Goal: Task Accomplishment & Management: Complete application form

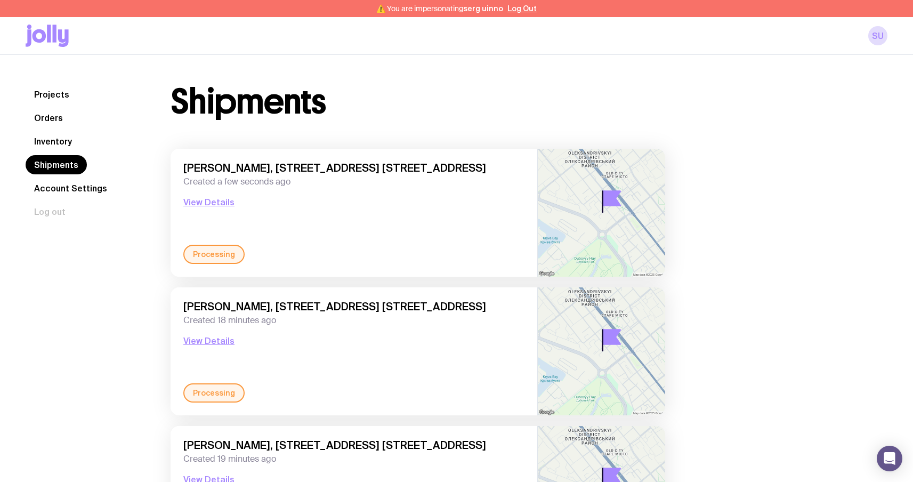
drag, startPoint x: 20, startPoint y: 18, endPoint x: 22, endPoint y: 30, distance: 11.9
click at [20, 27] on div "su" at bounding box center [456, 36] width 913 height 38
click at [34, 33] on icon at bounding box center [40, 35] width 14 height 13
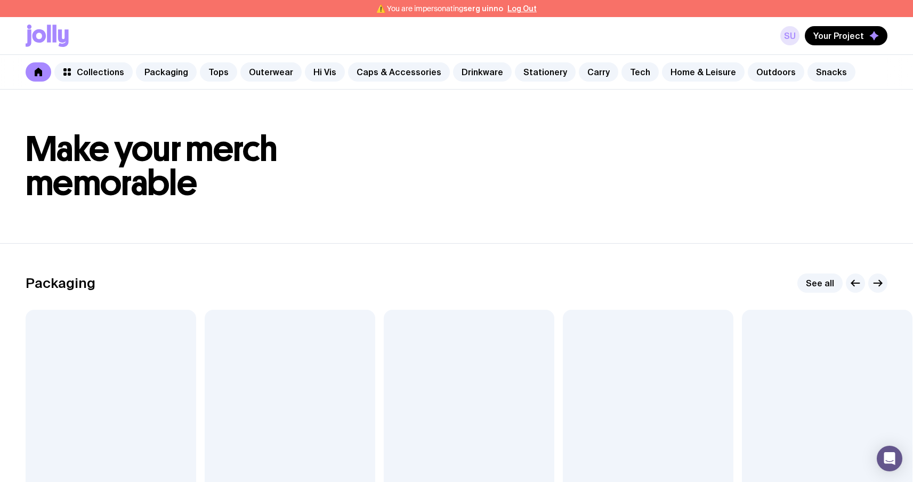
click at [795, 34] on link "su" at bounding box center [789, 35] width 19 height 19
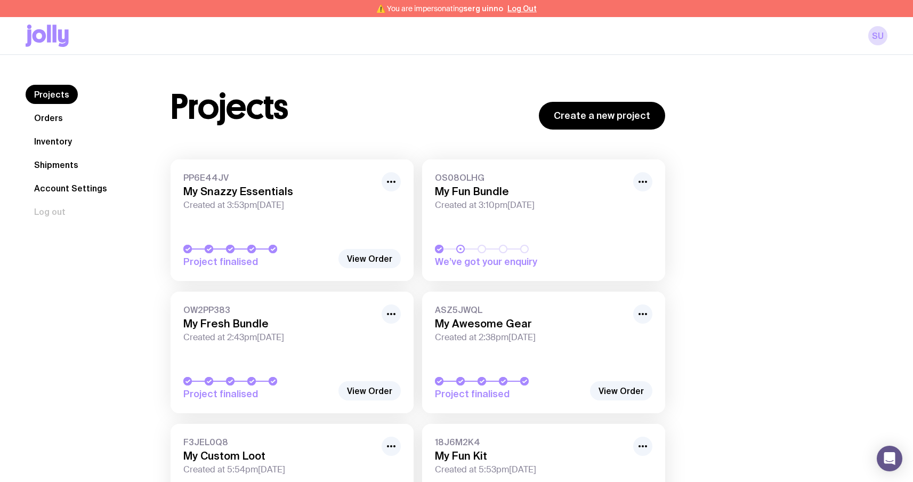
click at [518, 9] on button "Log Out" at bounding box center [522, 8] width 29 height 9
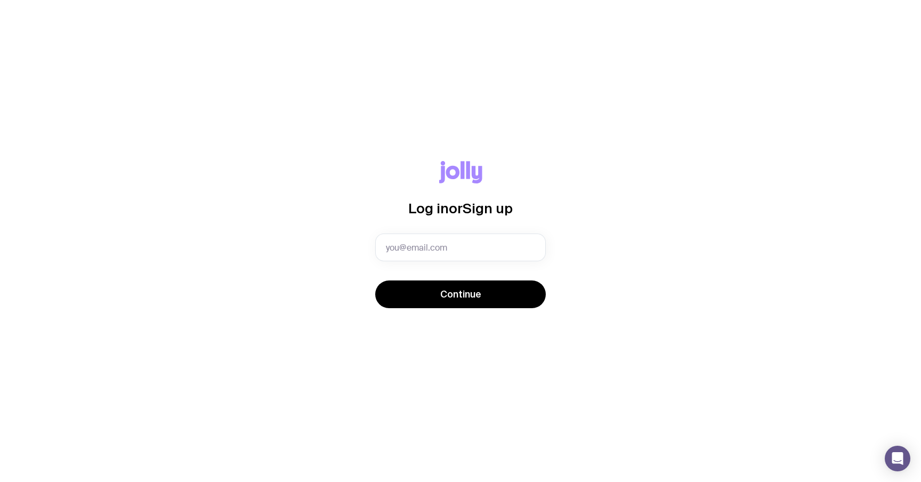
click at [563, 167] on div "Log in or Sign up Invalid email Continue" at bounding box center [461, 241] width 870 height 160
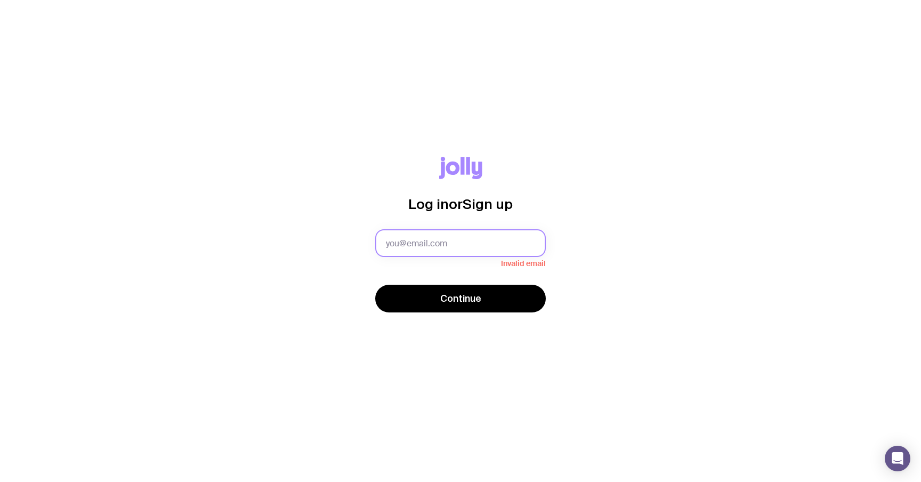
click at [453, 242] on input "text" at bounding box center [460, 243] width 171 height 28
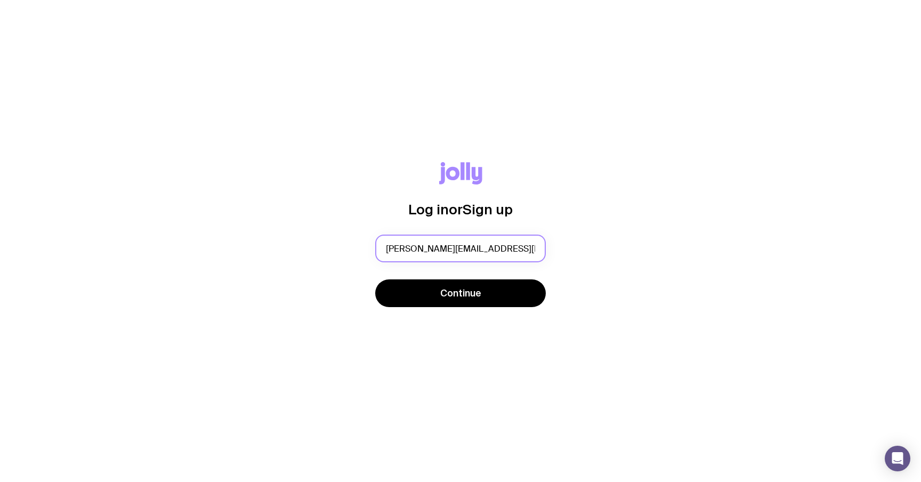
click at [440, 249] on input "sergey.brykov@uinno.io" at bounding box center [460, 249] width 171 height 28
type input "sergey.brykov+uk@uinno.io"
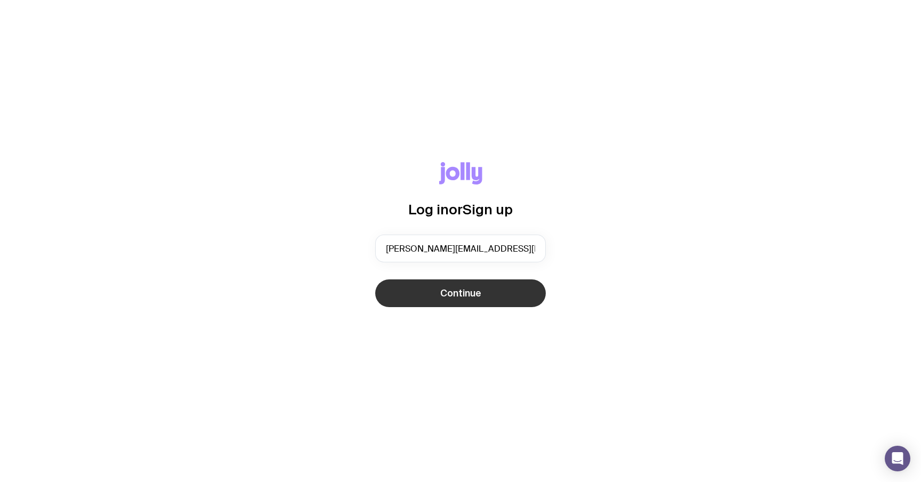
click at [478, 291] on span "Continue" at bounding box center [460, 293] width 41 height 13
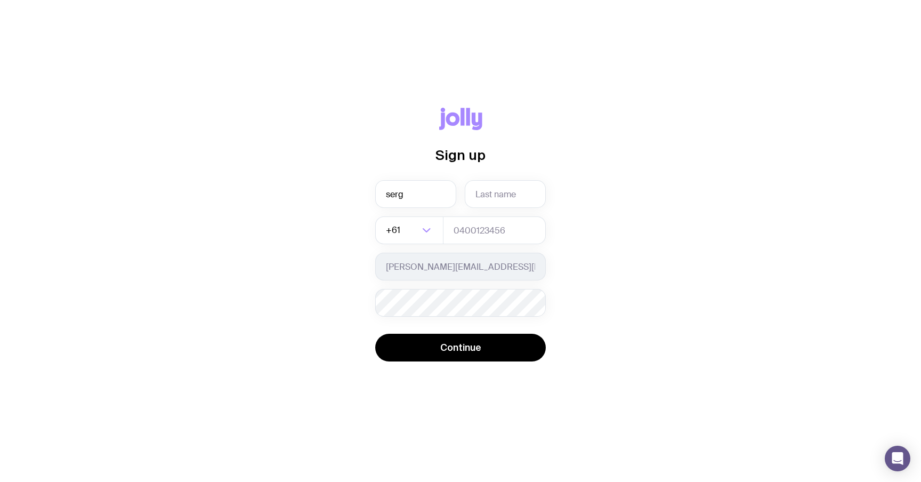
type input "serg"
type input "brykov"
click at [468, 228] on input "tel" at bounding box center [494, 230] width 103 height 28
click at [427, 231] on icon "Search for option" at bounding box center [426, 230] width 13 height 13
type input "="
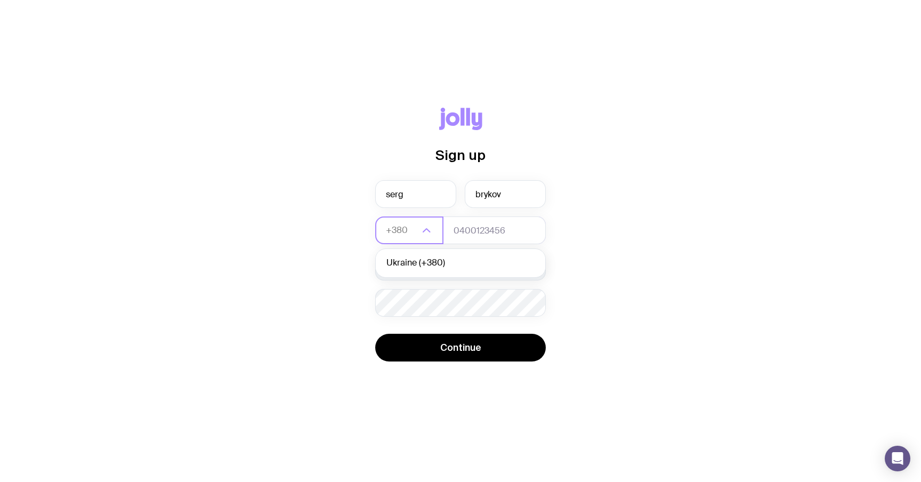
click at [454, 263] on li "Ukraine (+380)" at bounding box center [461, 263] width 170 height 23
type input "+380"
click at [485, 229] on input "tel" at bounding box center [494, 230] width 103 height 28
type input "664130449"
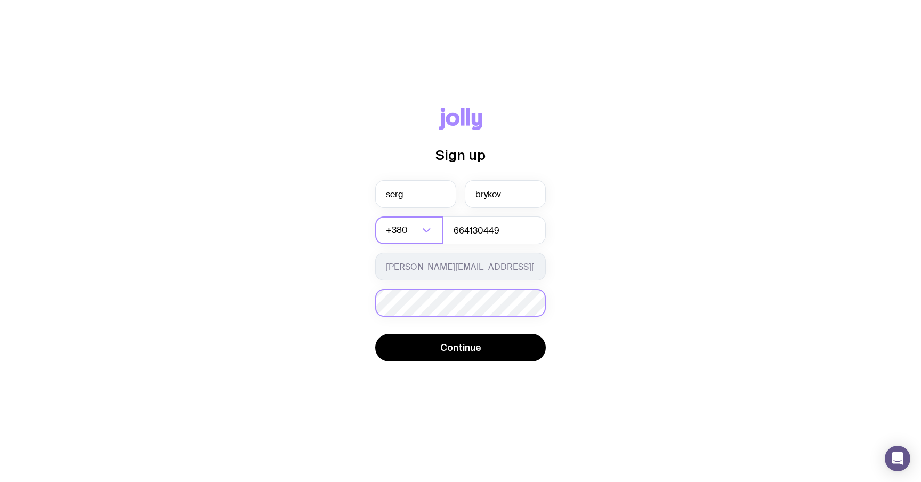
click at [430, 302] on div "Password must contain: at least 8 characters an uppercase letter a lowercase le…" at bounding box center [460, 303] width 171 height 28
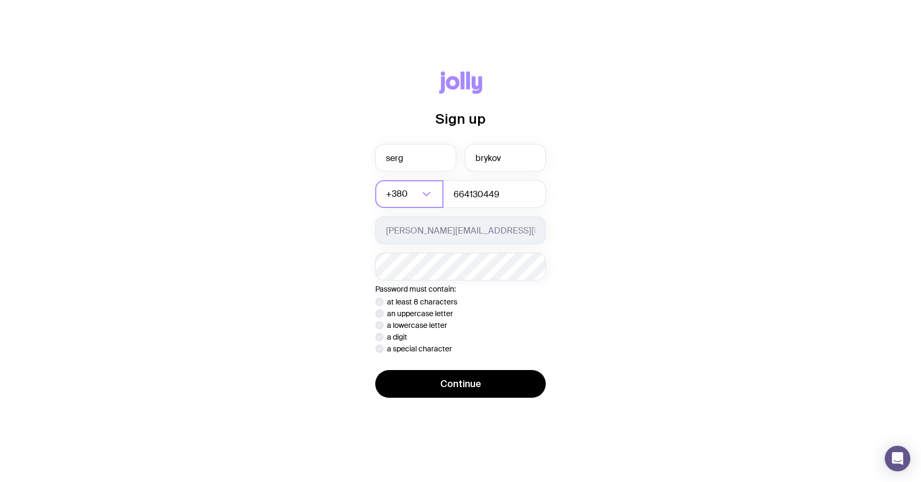
click at [430, 302] on p "at least 8 characters" at bounding box center [422, 301] width 70 height 9
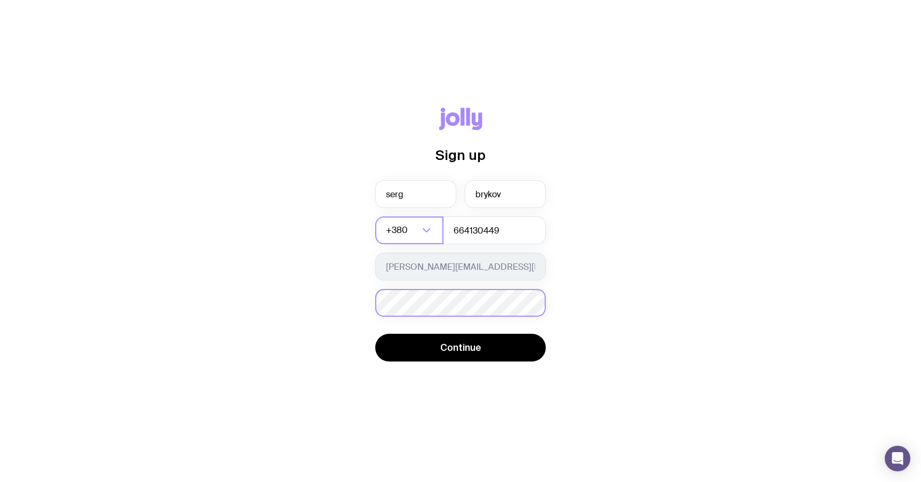
click at [430, 302] on div "Password must contain: at least 8 characters an uppercase letter a lowercase le…" at bounding box center [460, 303] width 171 height 28
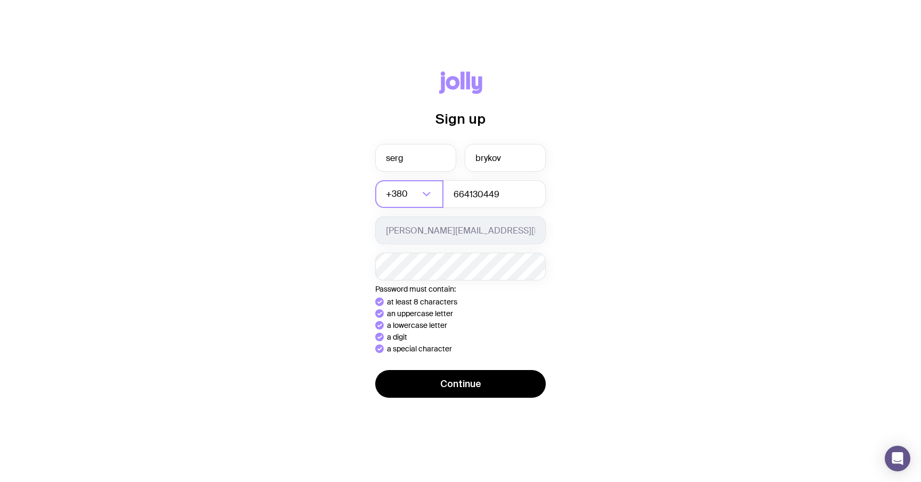
click at [319, 370] on div "Sign up serg brykov +380 Loading... 664130449 sergey.brykov+uk@uinno.io Passwor…" at bounding box center [461, 240] width 870 height 339
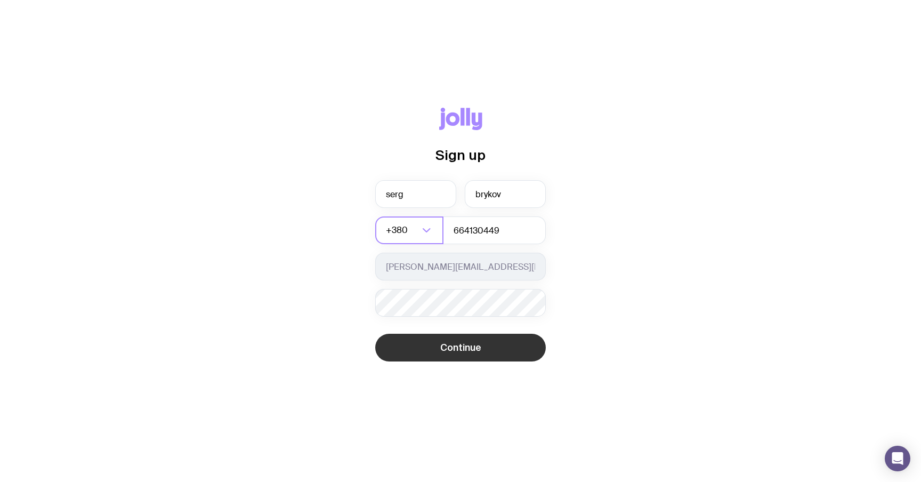
click at [480, 347] on span "Continue" at bounding box center [460, 347] width 41 height 13
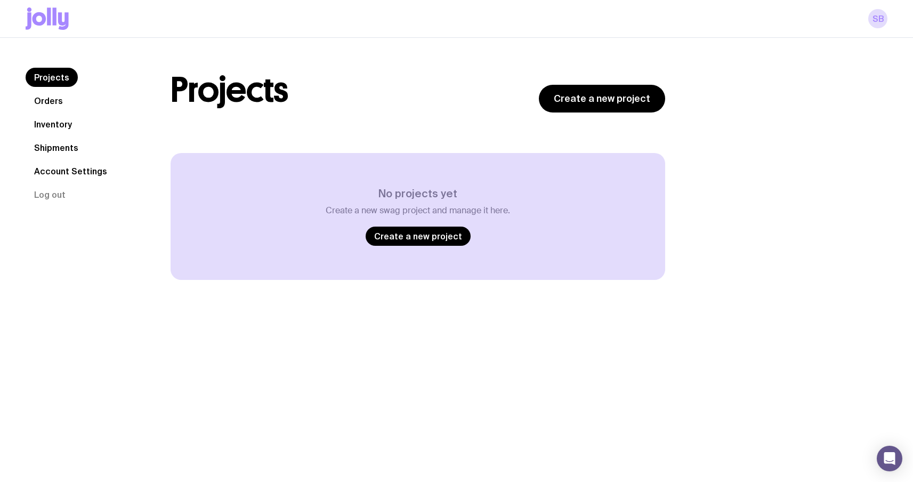
click at [32, 24] on icon at bounding box center [47, 18] width 43 height 22
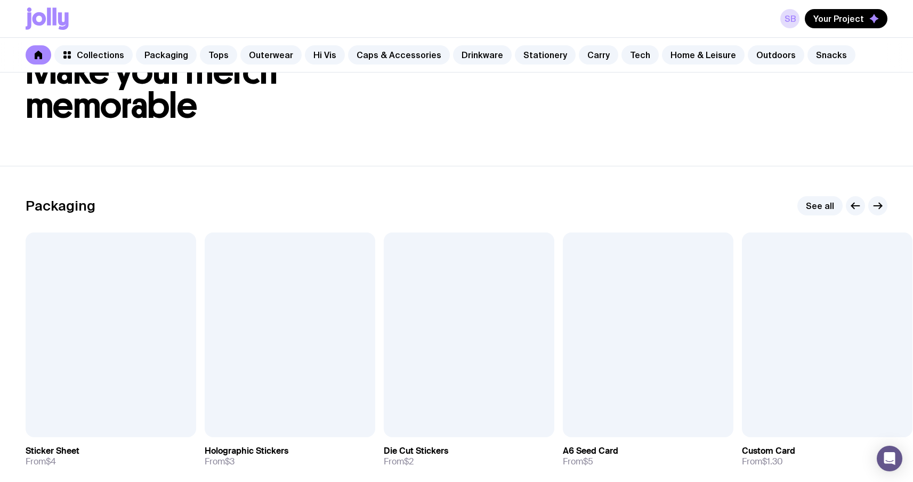
scroll to position [65, 0]
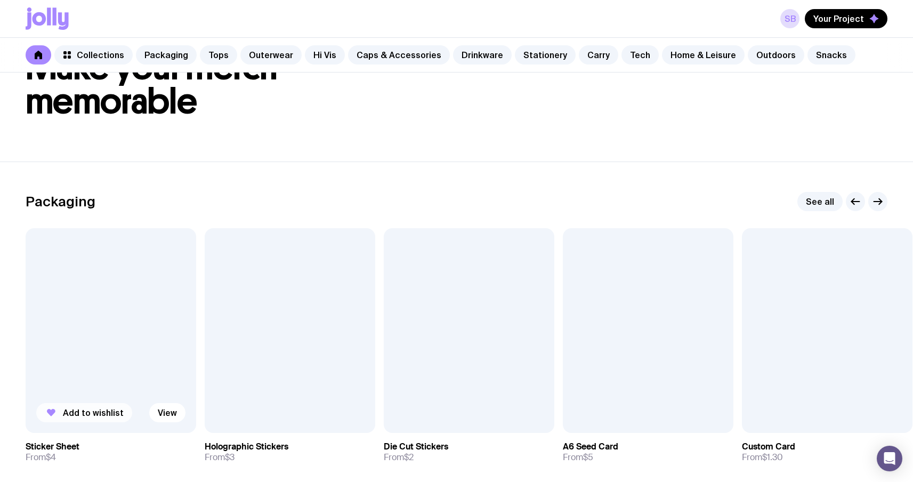
click at [71, 409] on span "Add to wishlist" at bounding box center [93, 412] width 61 height 11
click at [272, 415] on span "Add to wishlist" at bounding box center [272, 412] width 61 height 11
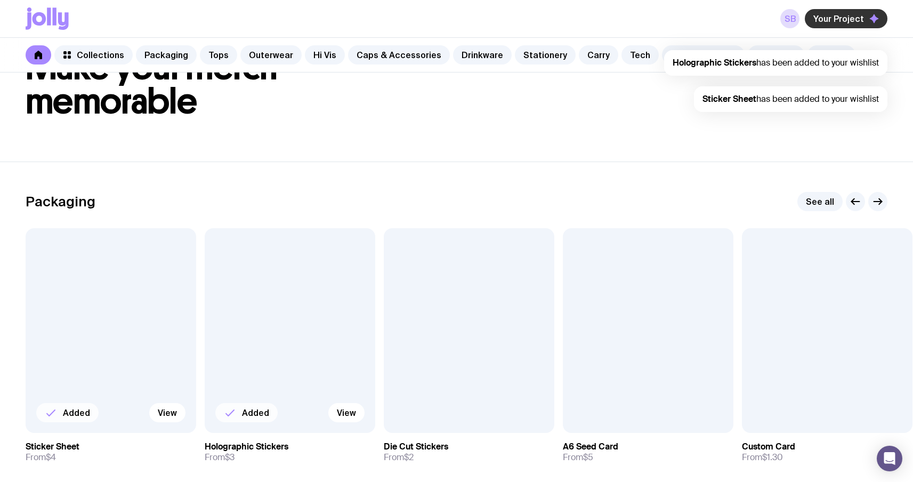
click at [821, 14] on span "Your Project" at bounding box center [839, 18] width 51 height 11
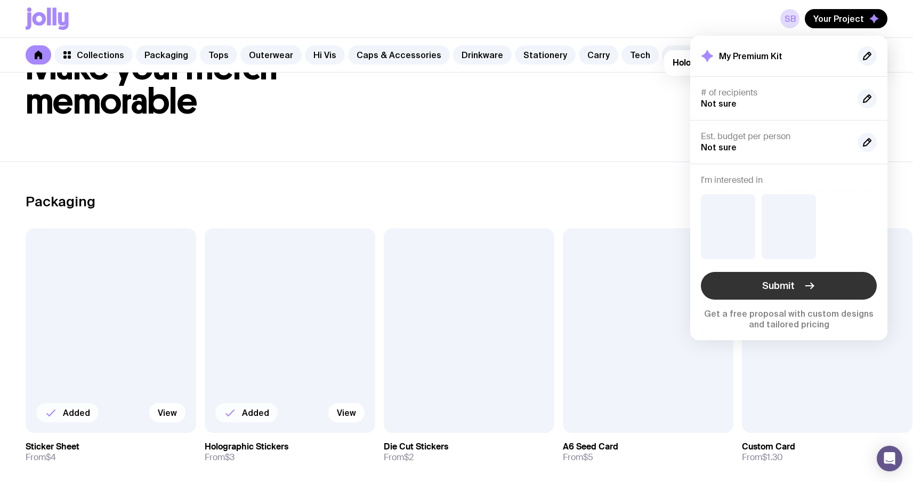
click at [783, 292] on button "Submit" at bounding box center [789, 286] width 176 height 28
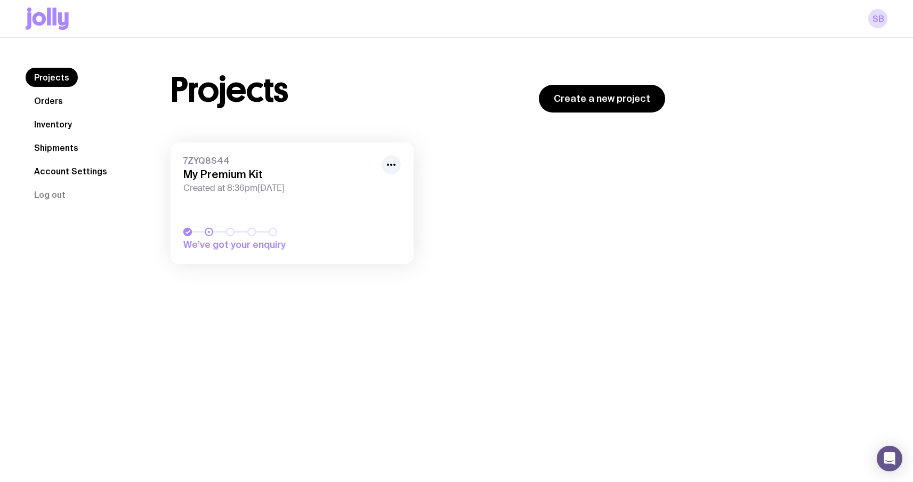
click at [339, 192] on span "Created at 8:36pm, Mon 29th Sep 2025" at bounding box center [279, 188] width 192 height 11
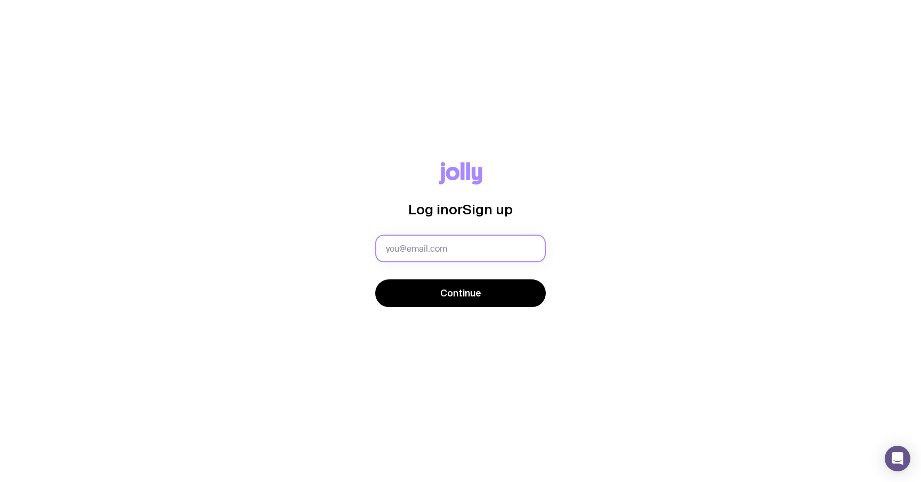
click at [458, 244] on input "text" at bounding box center [460, 249] width 171 height 28
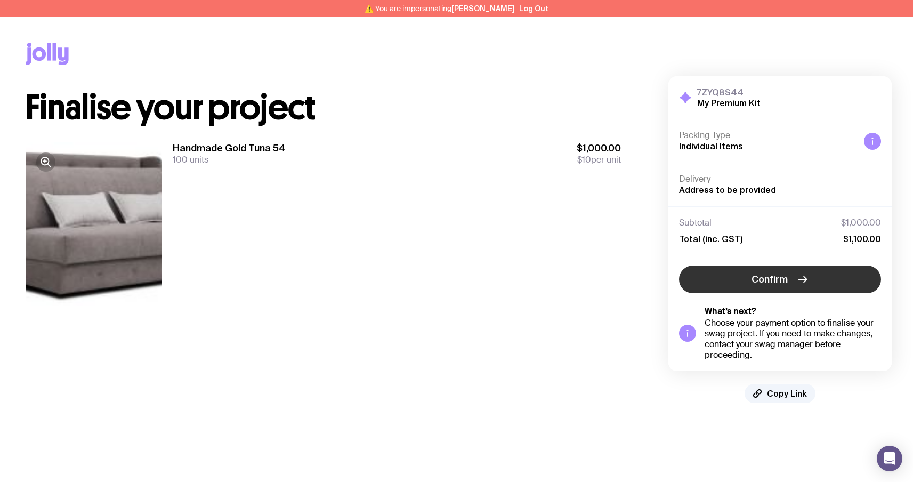
click at [787, 284] on button "Confirm" at bounding box center [780, 279] width 202 height 28
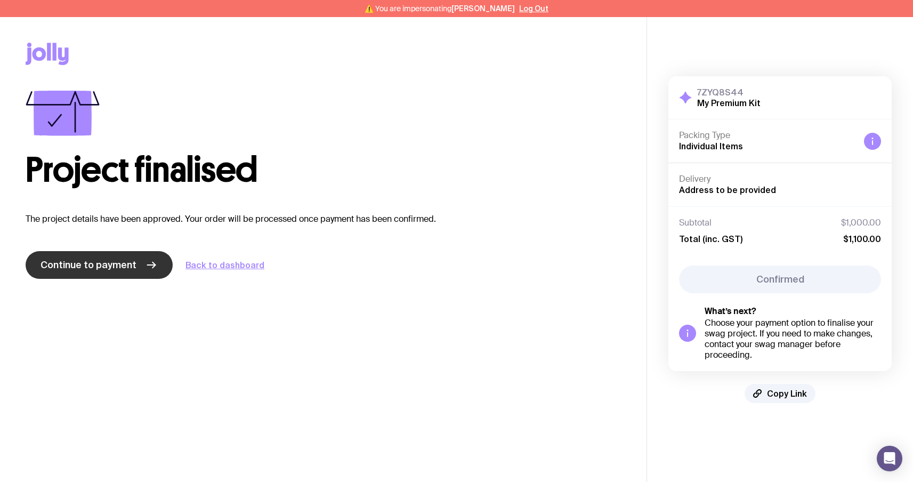
click at [83, 269] on span "Continue to payment" at bounding box center [89, 265] width 96 height 13
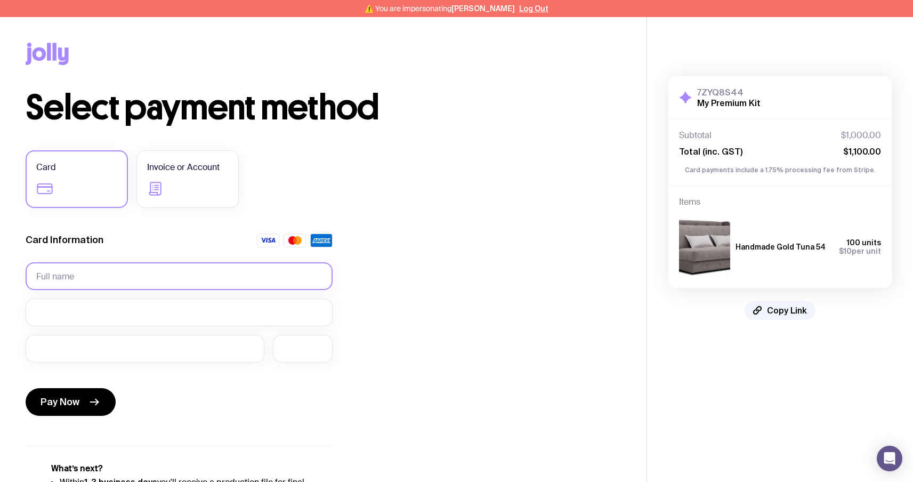
click at [97, 279] on input "text" at bounding box center [179, 276] width 307 height 28
type input "[PERSON_NAME]"
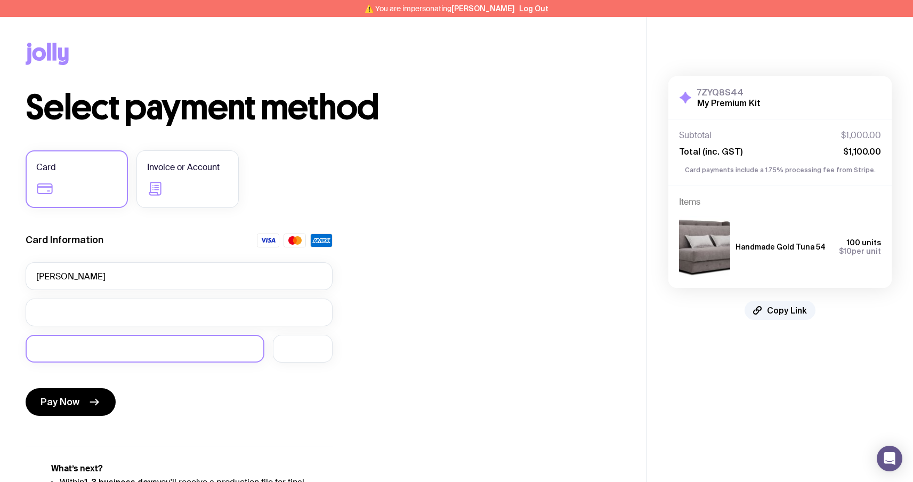
click at [55, 339] on div at bounding box center [145, 349] width 239 height 28
click at [73, 401] on span "Pay Now" at bounding box center [60, 402] width 39 height 13
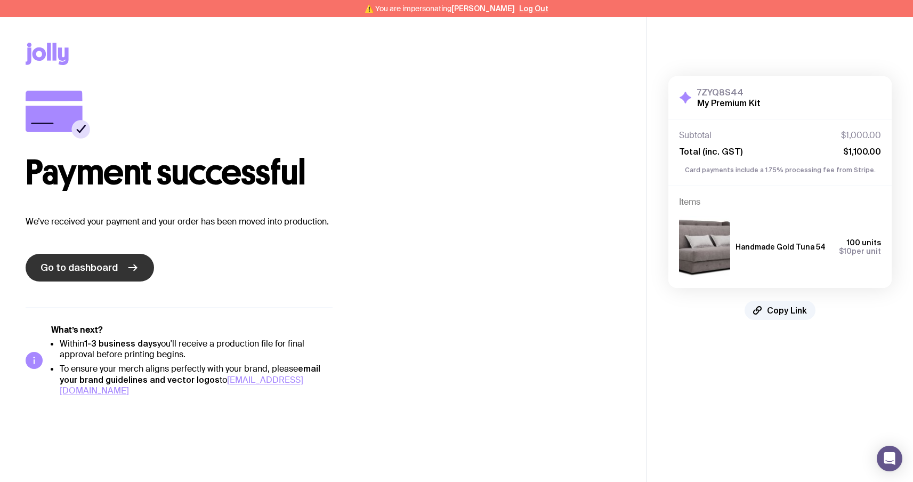
click at [94, 267] on span "Go to dashboard" at bounding box center [79, 267] width 77 height 13
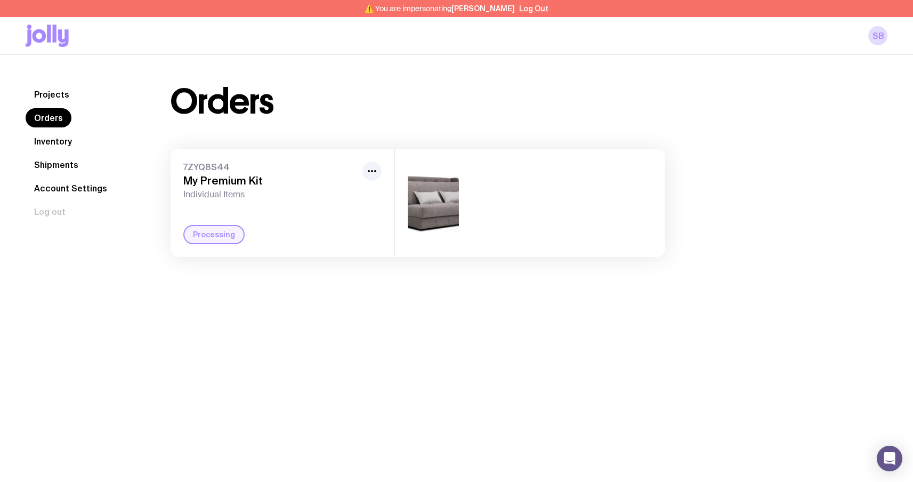
click at [43, 148] on link "Inventory" at bounding box center [53, 141] width 55 height 19
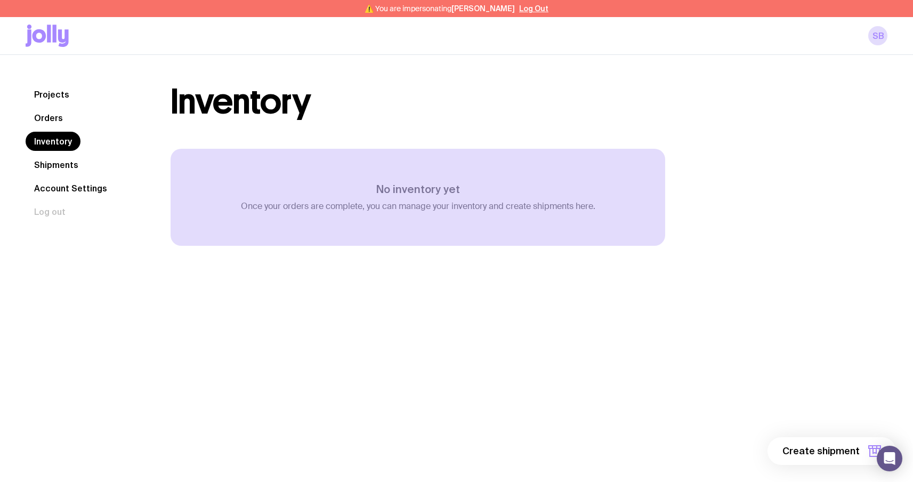
click at [54, 126] on link "Orders" at bounding box center [49, 117] width 46 height 19
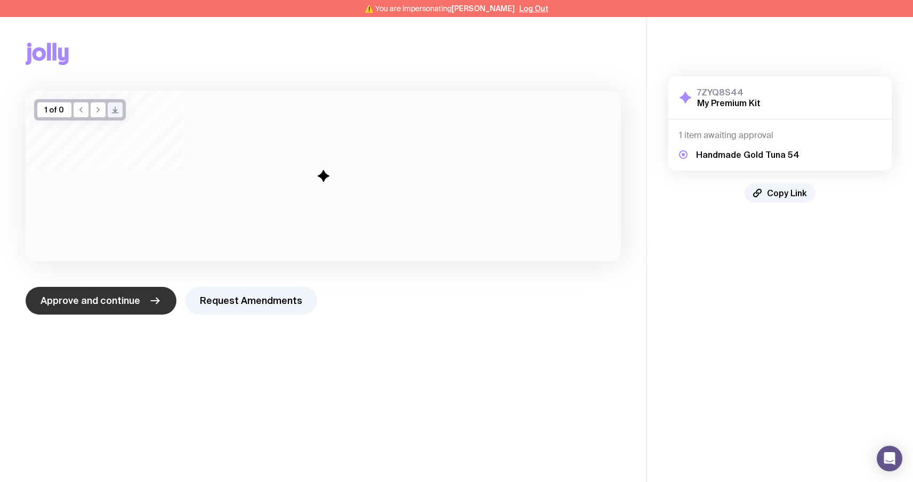
click at [109, 295] on span "Approve and continue" at bounding box center [91, 300] width 100 height 13
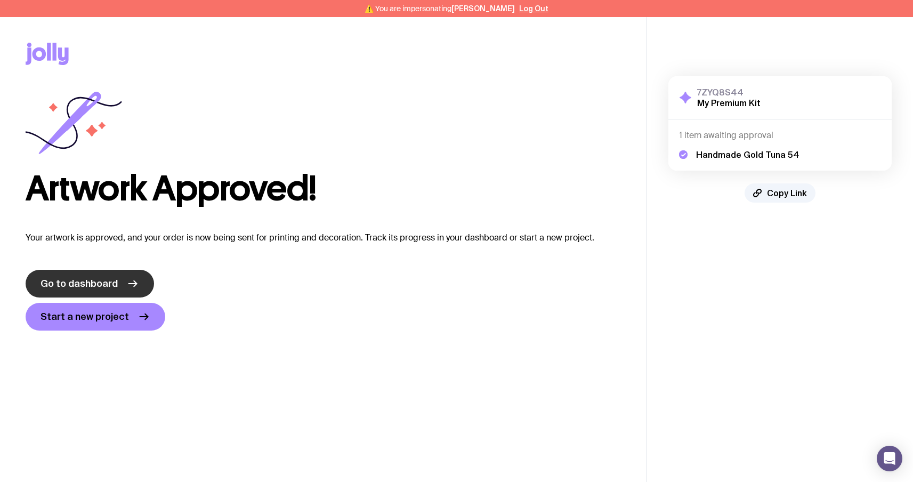
click at [66, 286] on span "Go to dashboard" at bounding box center [79, 283] width 77 height 13
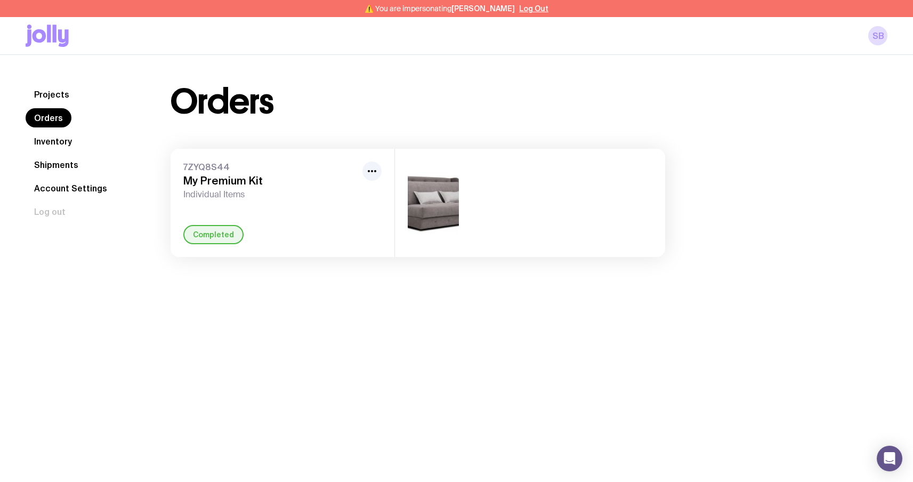
click at [59, 141] on link "Inventory" at bounding box center [53, 141] width 55 height 19
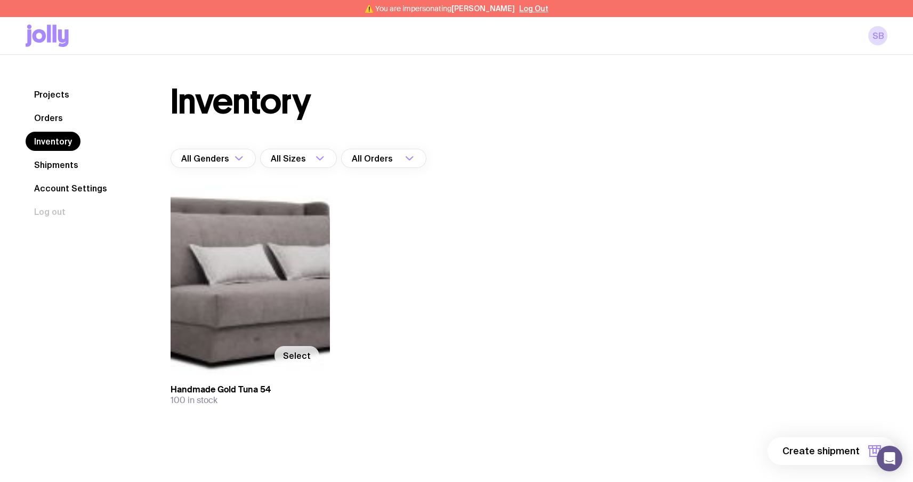
click at [290, 359] on span "Select" at bounding box center [297, 355] width 28 height 11
click at [0, 0] on input "Select" at bounding box center [0, 0] width 0 height 0
click at [835, 447] on span "1 item" at bounding box center [846, 451] width 27 height 13
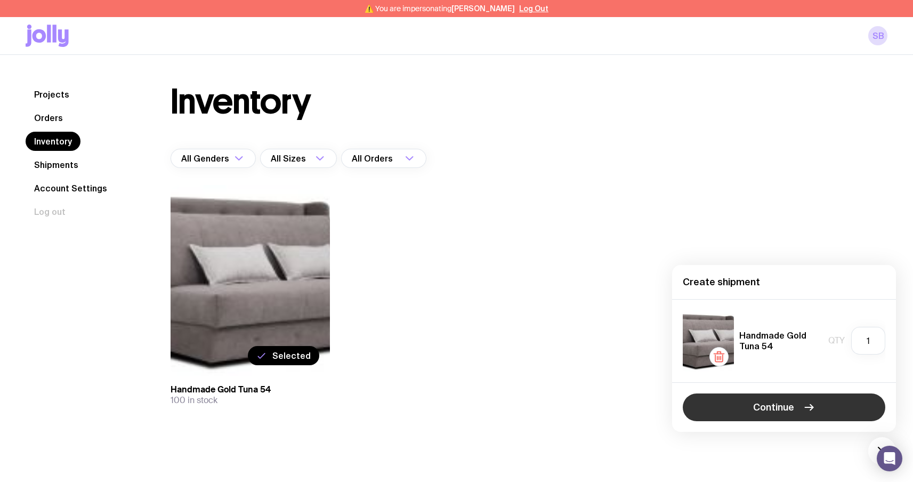
click at [819, 405] on button "Continue" at bounding box center [784, 407] width 203 height 28
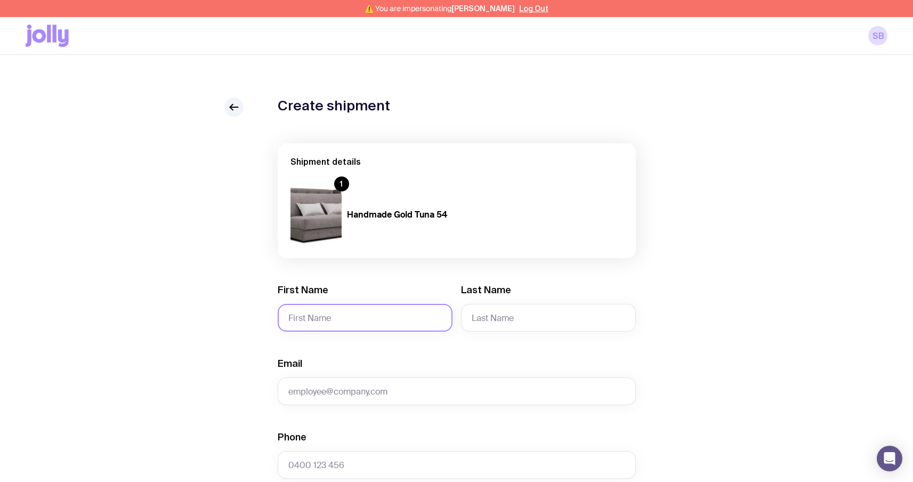
click at [352, 318] on input "First Name" at bounding box center [365, 318] width 175 height 28
type input "Serhii"
type input "Brykov"
type input "[EMAIL_ADDRESS][DOMAIN_NAME]"
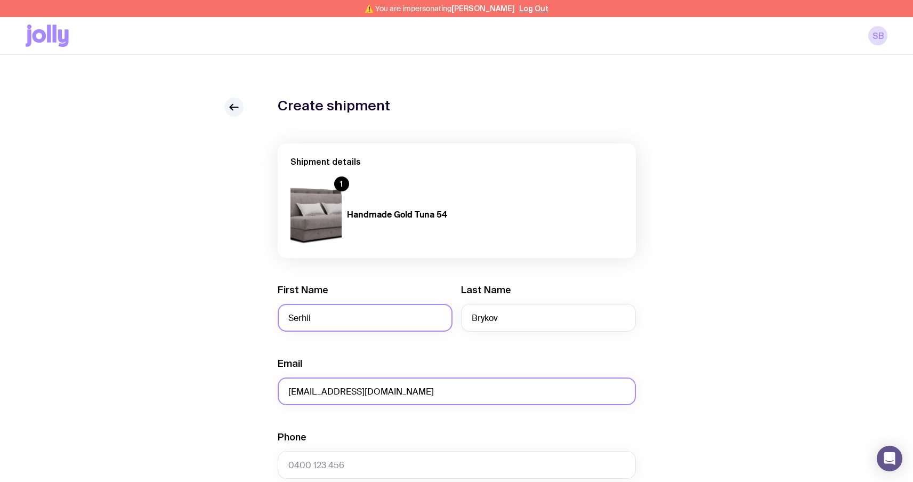
type input "0664130449"
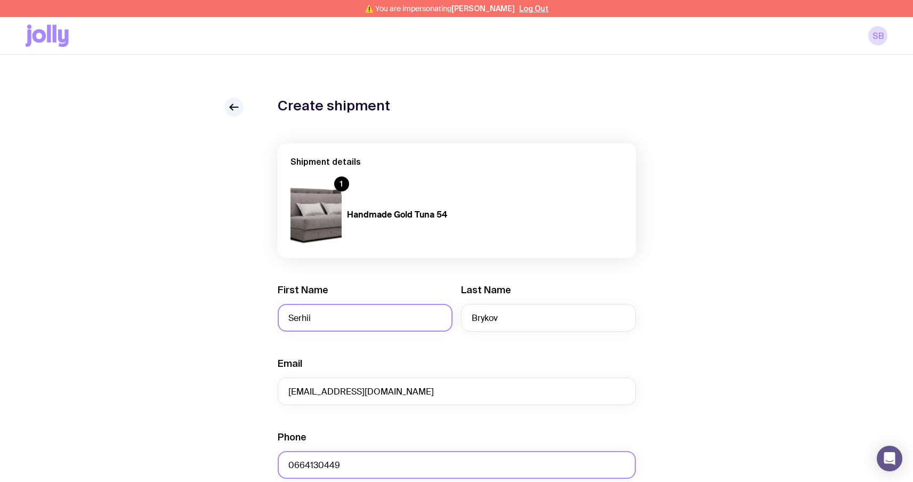
type input "test"
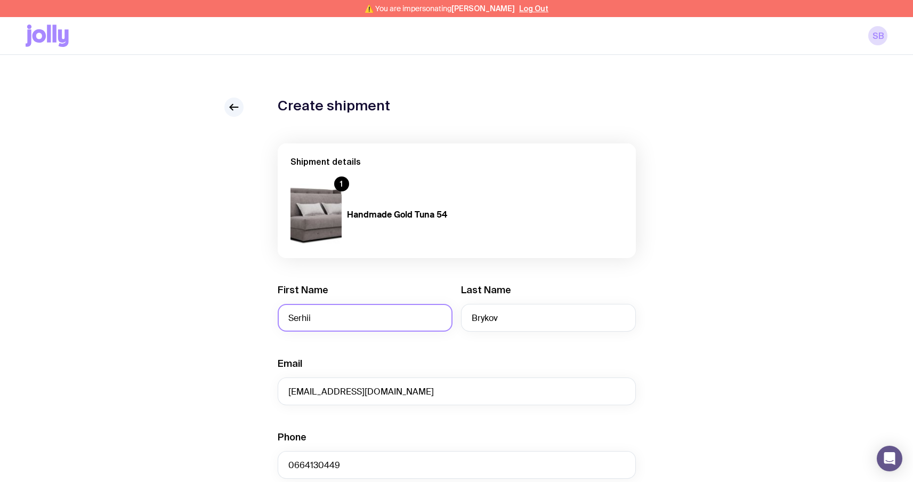
type input "Sviatoho Mykolaia St 67, apt. 14"
type input "Zaporizhzhia"
type input "6900"
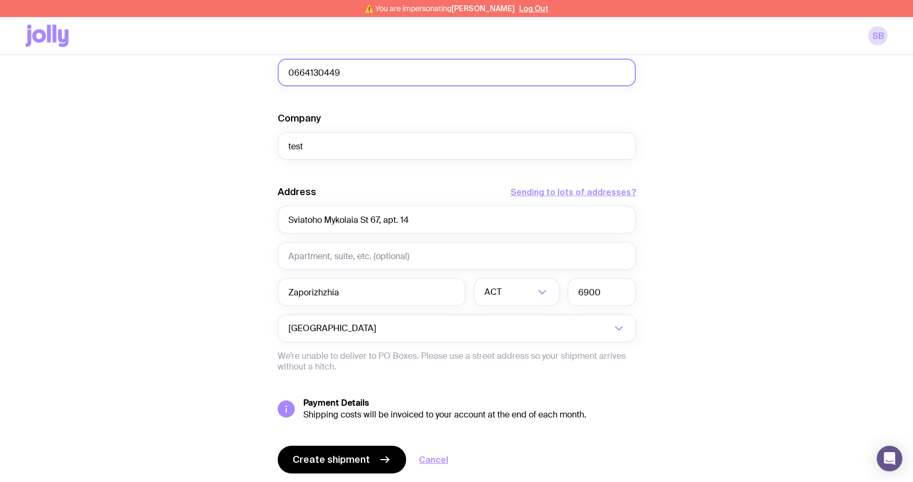
scroll to position [426, 0]
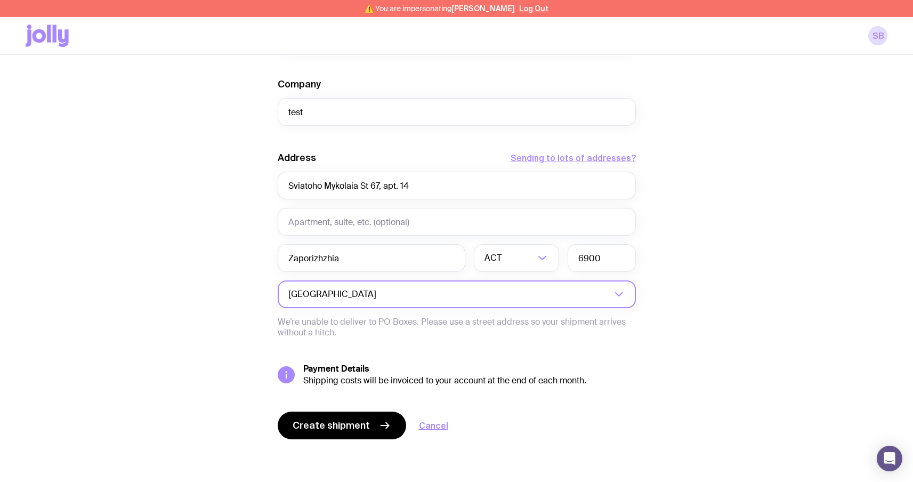
click at [434, 291] on input "Search for option" at bounding box center [495, 294] width 233 height 28
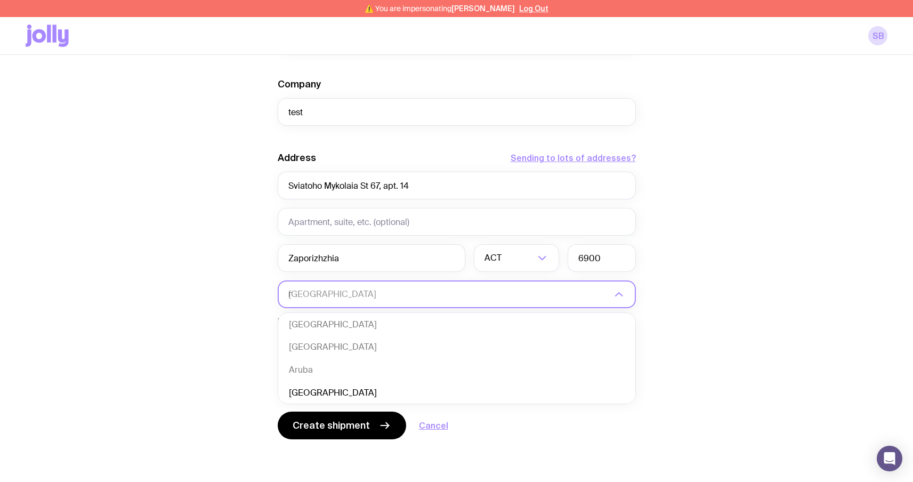
scroll to position [0, 0]
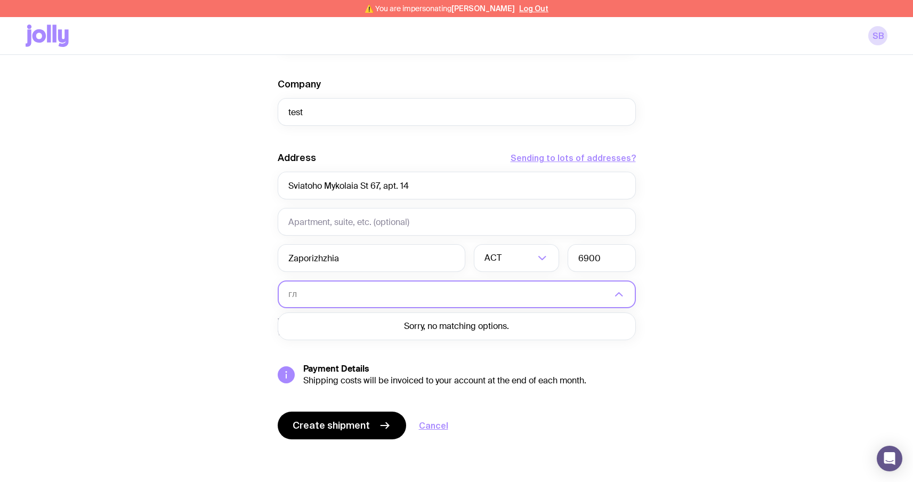
type input "г"
click at [396, 320] on li "[GEOGRAPHIC_DATA]" at bounding box center [456, 327] width 357 height 23
type input "uk"
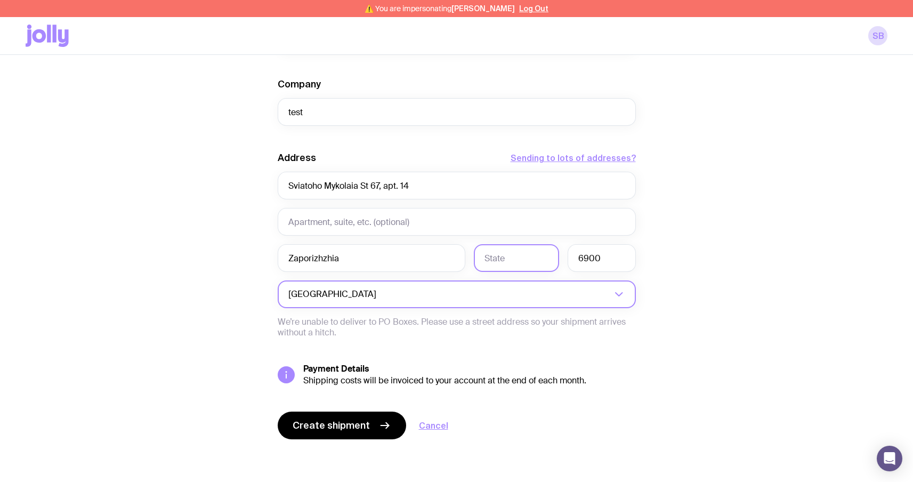
click at [509, 256] on input "text" at bounding box center [516, 258] width 85 height 28
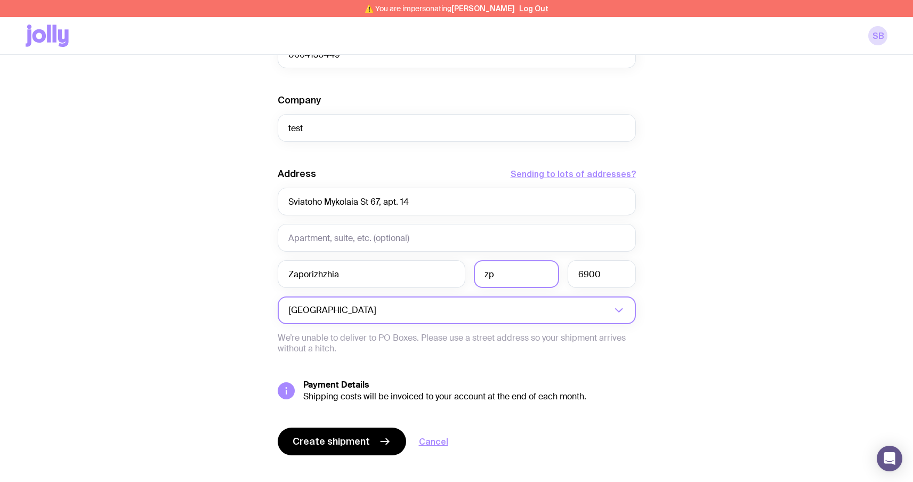
scroll to position [426, 0]
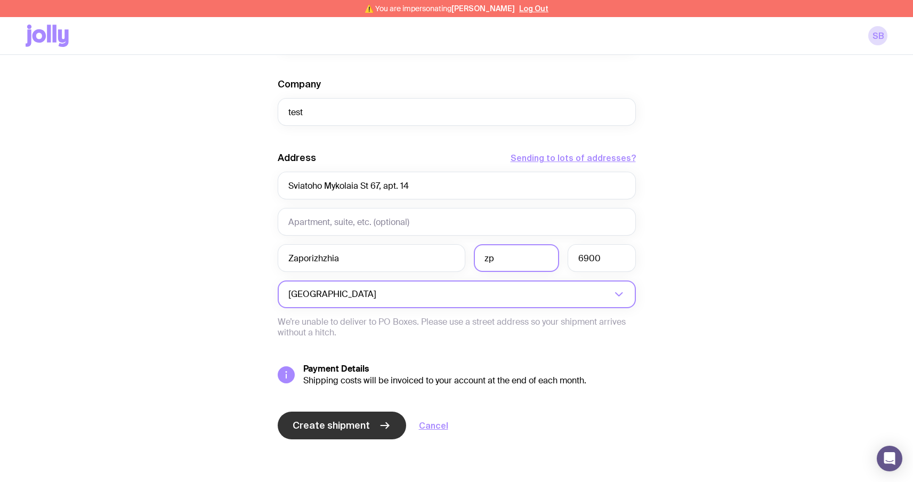
type input "zp"
click at [355, 428] on span "Create shipment" at bounding box center [331, 425] width 77 height 13
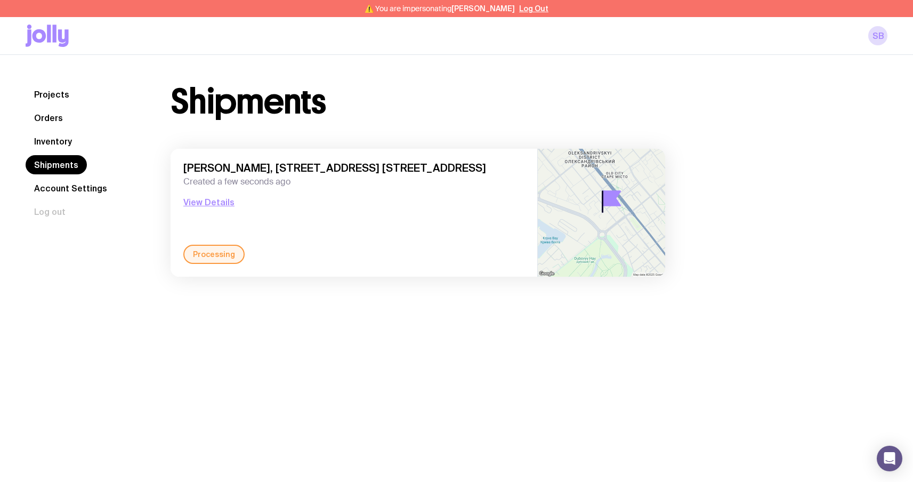
click at [54, 147] on link "Inventory" at bounding box center [53, 141] width 55 height 19
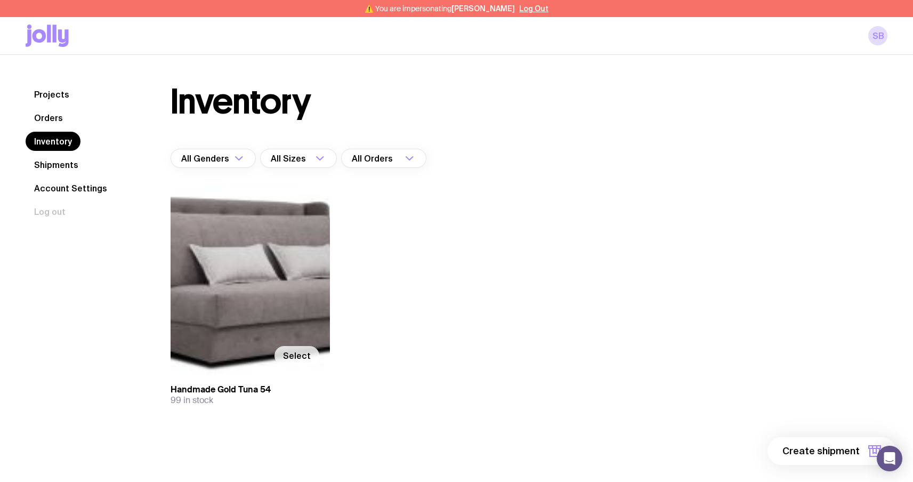
click at [298, 352] on span "Select" at bounding box center [297, 355] width 28 height 11
click at [0, 0] on input "Select" at bounding box center [0, 0] width 0 height 0
click at [864, 451] on button "1 item" at bounding box center [857, 451] width 78 height 28
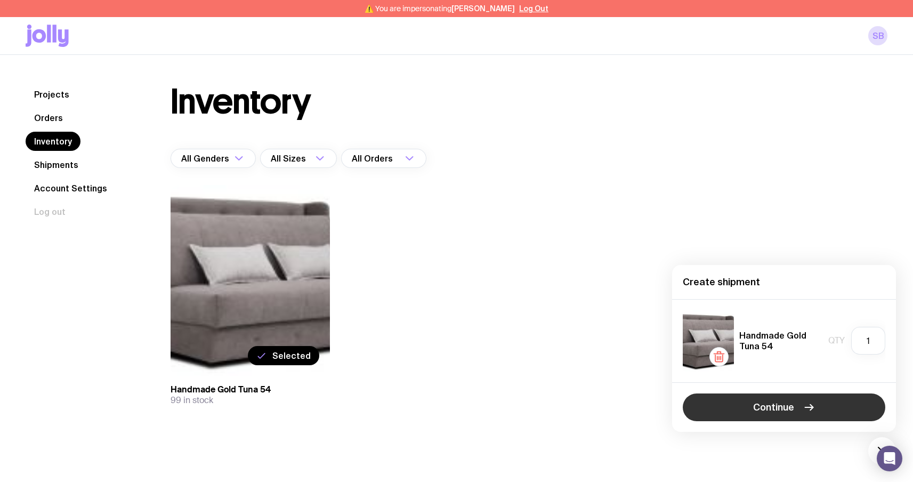
click at [834, 415] on button "Continue" at bounding box center [784, 407] width 203 height 28
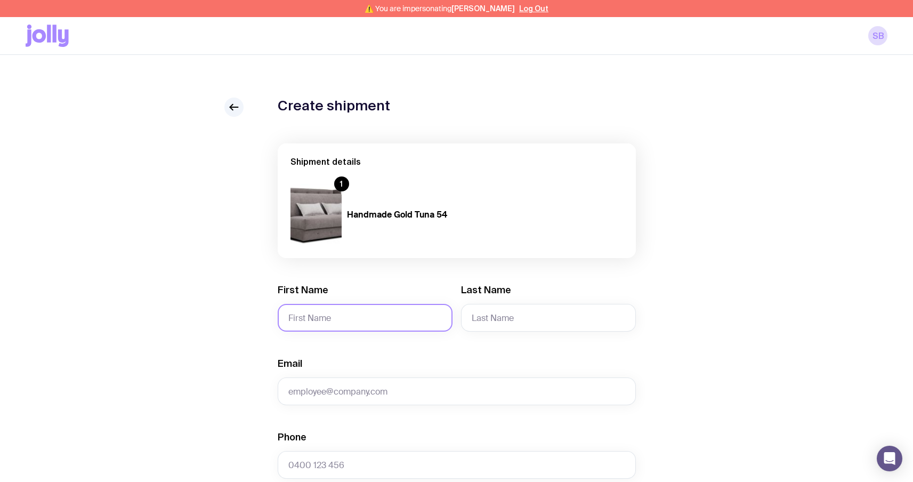
click at [407, 320] on input "First Name" at bounding box center [365, 318] width 175 height 28
type input "Serhii"
type input "Brykov"
type input "[EMAIL_ADDRESS][DOMAIN_NAME]"
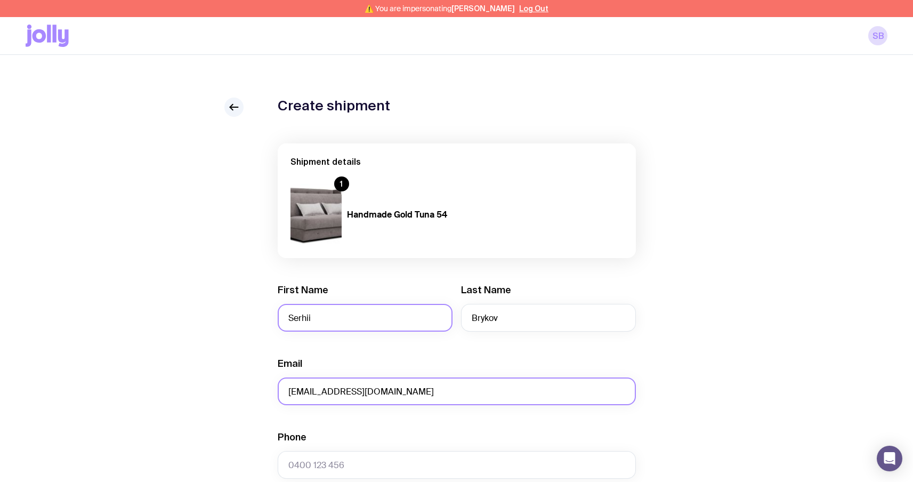
type input "0664130449"
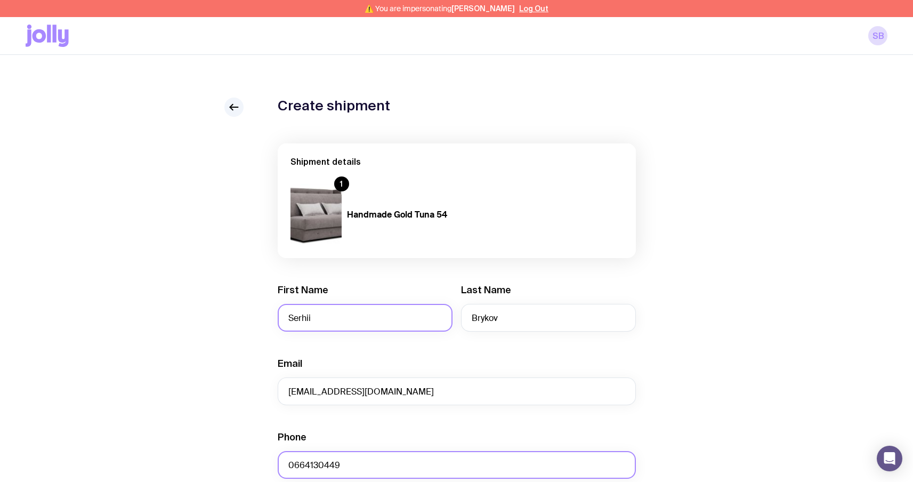
type input "test"
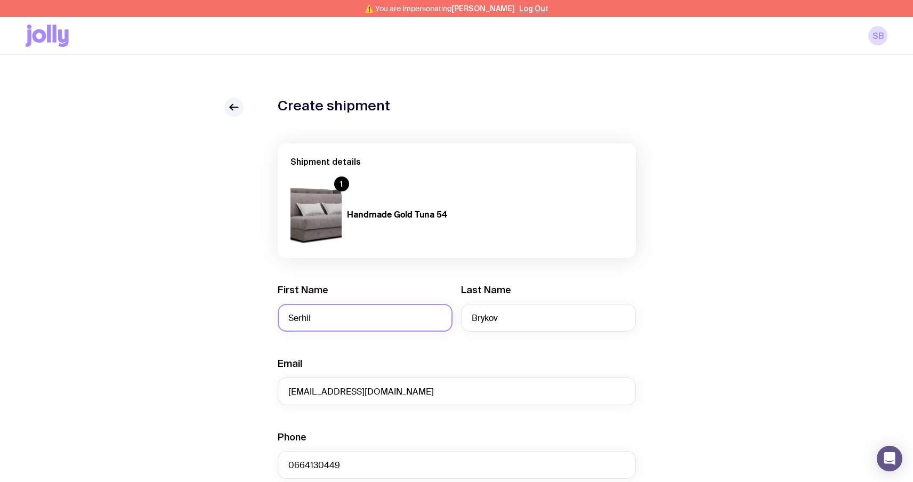
type input "Sviatoho Mykolaia St 67, apt. 14"
type input "Zaporizhzhia"
type input "6900"
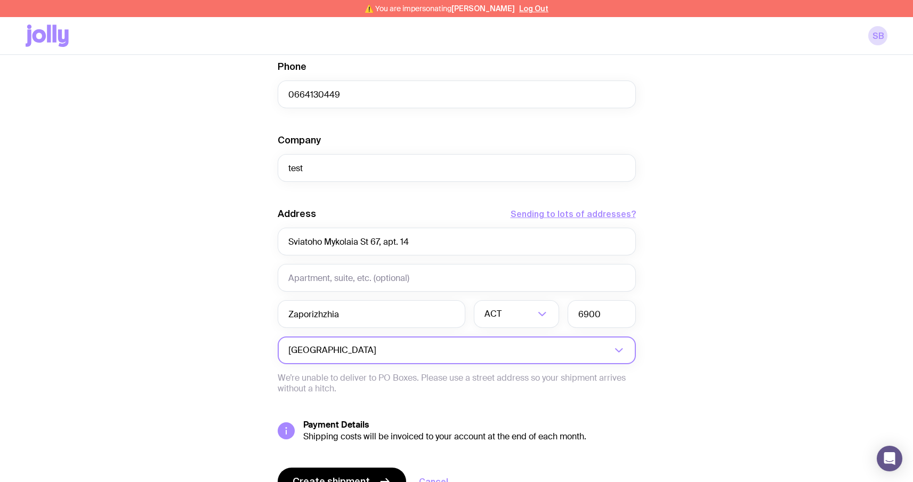
scroll to position [372, 0]
click at [461, 344] on input "Search for option" at bounding box center [495, 349] width 233 height 28
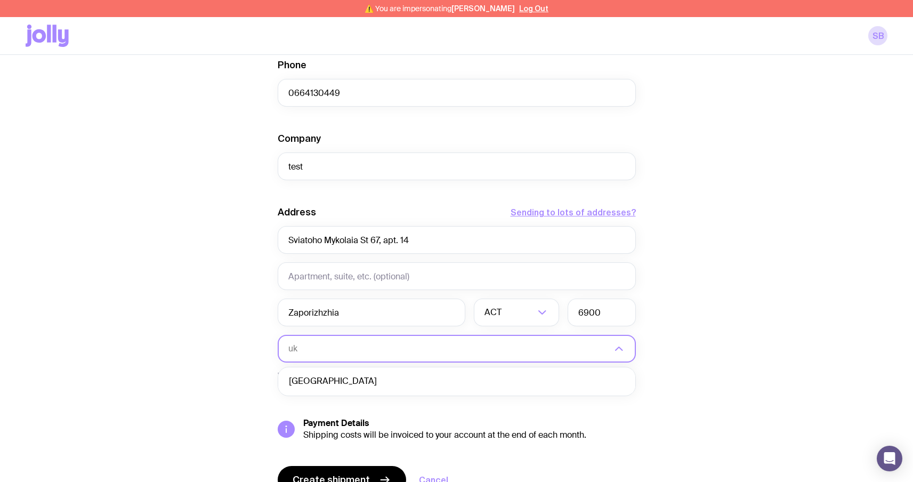
scroll to position [0, 0]
click at [347, 386] on li "[GEOGRAPHIC_DATA]" at bounding box center [456, 381] width 357 height 23
type input "uk"
click at [347, 386] on p "We’re unable to deliver to PO Boxes. Please use a street address so your shipme…" at bounding box center [457, 381] width 358 height 21
drag, startPoint x: 292, startPoint y: 462, endPoint x: 136, endPoint y: 481, distance: 156.3
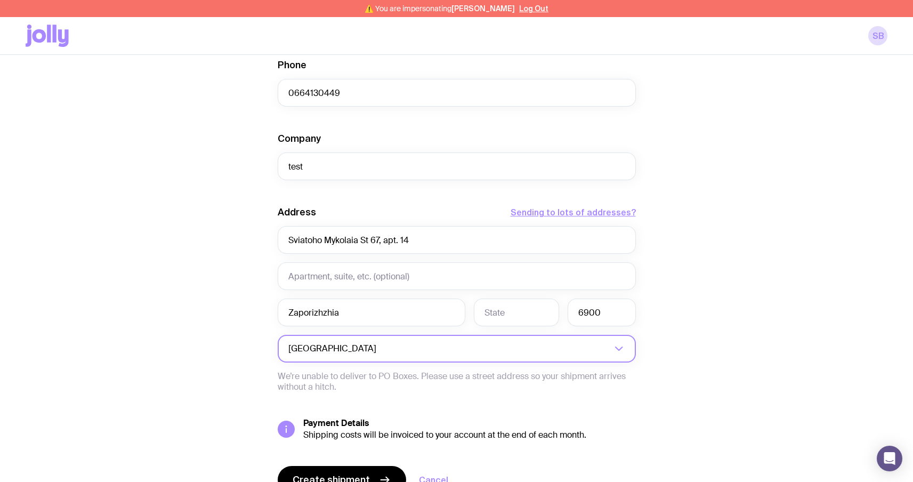
click at [136, 481] on div "Create shipment Shipment details 1 Handmade Gold Tuna 54 First Name [PERSON_NAM…" at bounding box center [457, 130] width 862 height 811
click at [495, 310] on input "text" at bounding box center [516, 313] width 85 height 28
paste input "Zaporizhia Oblas"
type input "Zaporizhia Oblas"
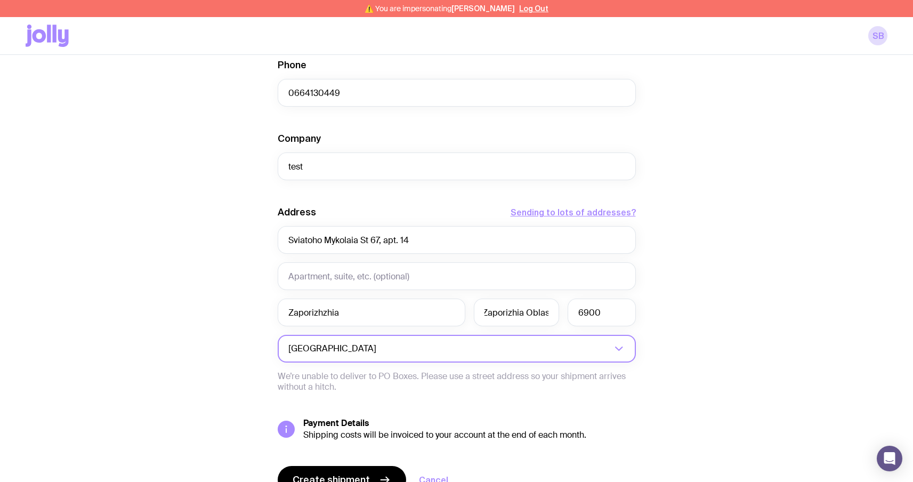
scroll to position [0, 0]
drag, startPoint x: 429, startPoint y: 244, endPoint x: 179, endPoint y: 220, distance: 251.7
click at [179, 220] on div "Create shipment Shipment details 1 Handmade Gold Tuna 54 First Name [PERSON_NAM…" at bounding box center [457, 130] width 862 height 811
paste input "obornyi Ave, 160"
type input "[STREET_ADDRESS]"
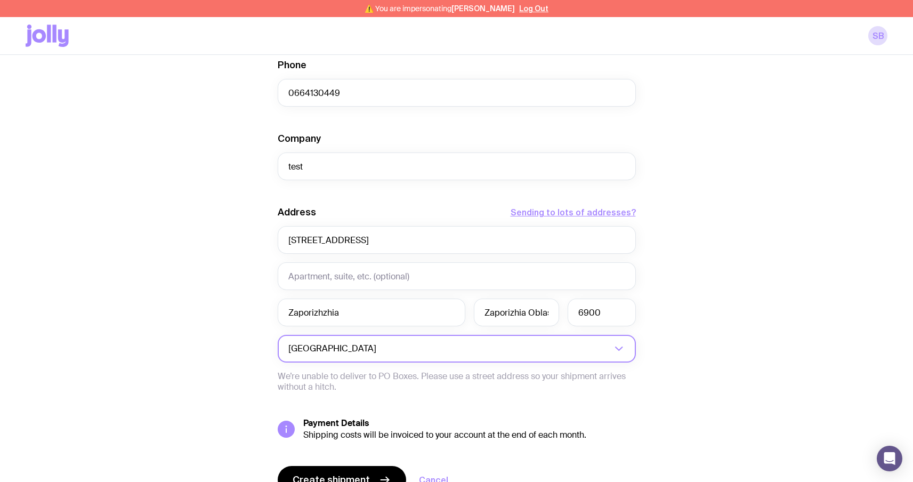
click at [188, 287] on div "Create shipment Shipment details 1 Handmade Gold Tuna 54 First Name [PERSON_NAM…" at bounding box center [457, 130] width 862 height 811
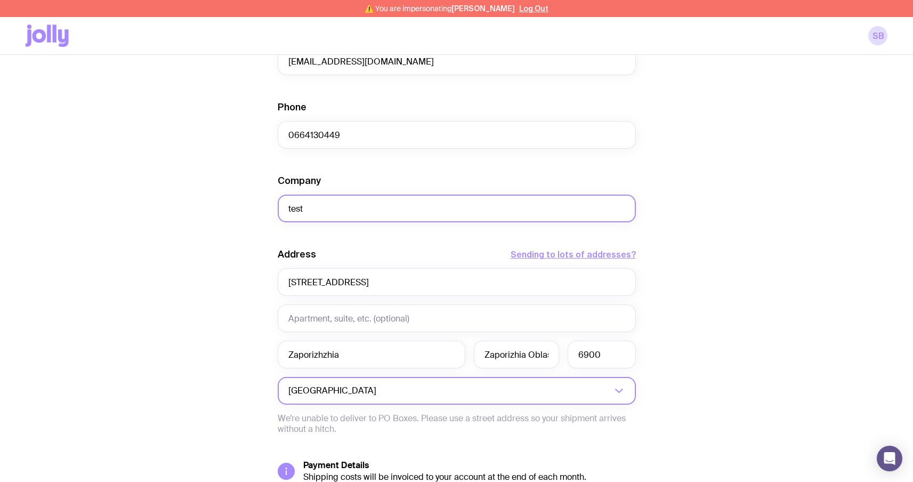
click at [345, 206] on input "test" at bounding box center [457, 209] width 358 height 28
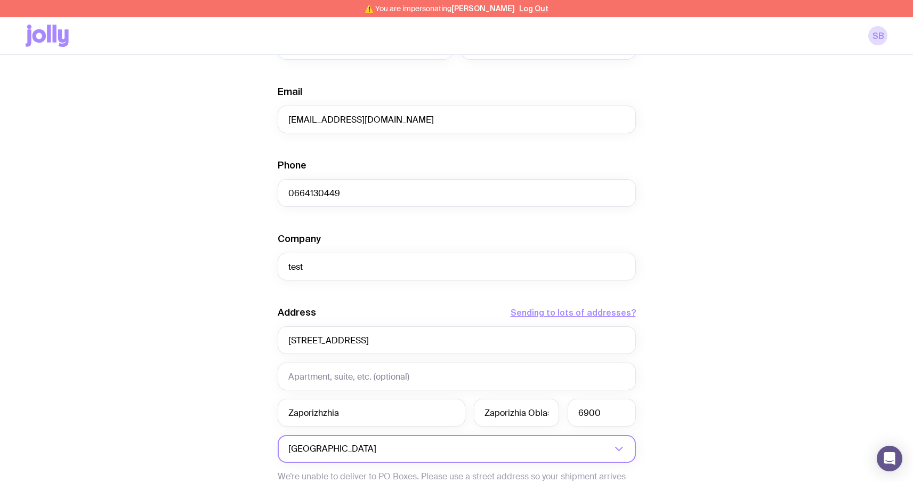
scroll to position [426, 0]
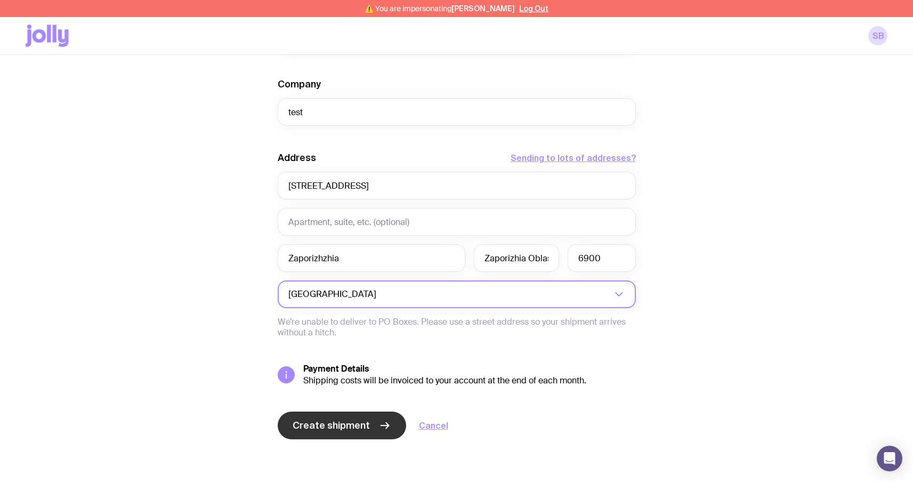
click at [341, 432] on button "Create shipment" at bounding box center [342, 426] width 128 height 28
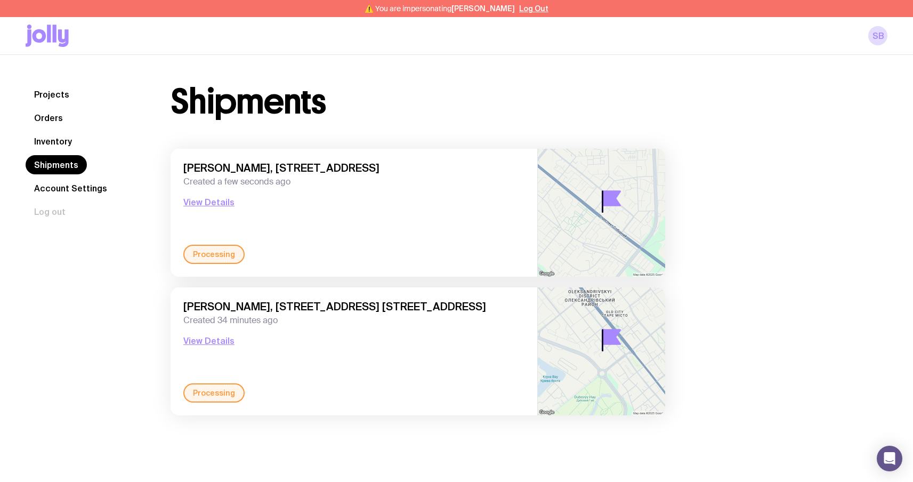
click at [44, 138] on link "Inventory" at bounding box center [53, 141] width 55 height 19
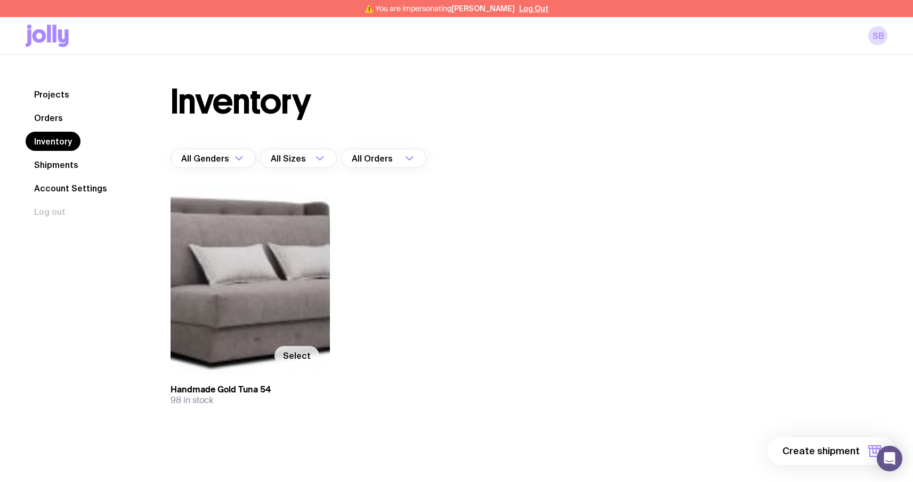
click at [295, 351] on span "Select" at bounding box center [297, 355] width 28 height 11
click at [0, 0] on input "Select" at bounding box center [0, 0] width 0 height 0
click at [857, 449] on span "1 item" at bounding box center [846, 451] width 27 height 13
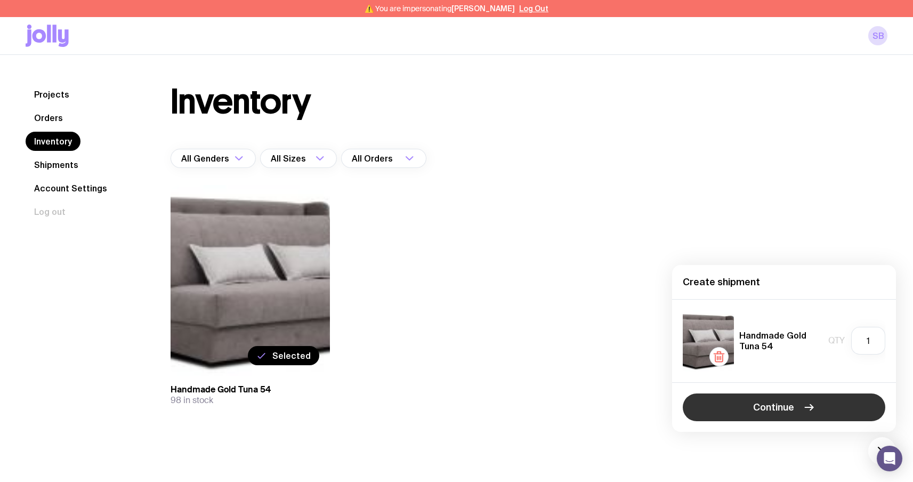
click at [783, 404] on span "Continue" at bounding box center [773, 407] width 41 height 13
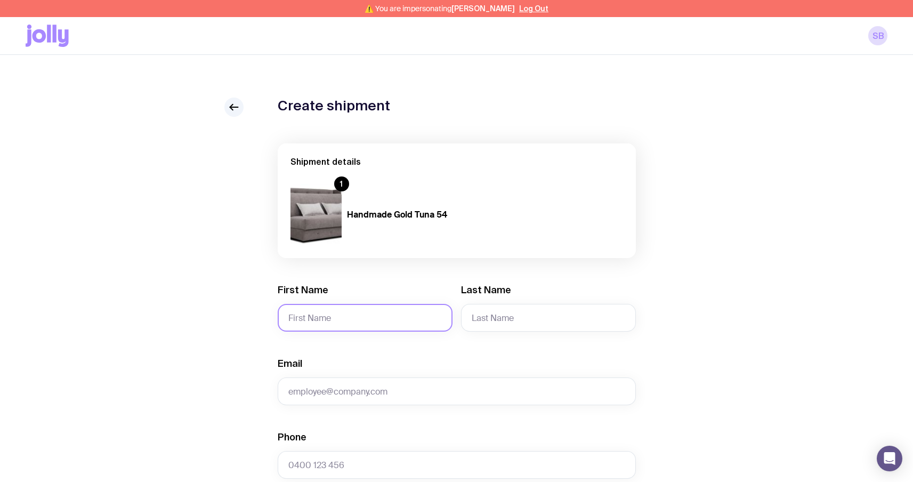
click at [320, 315] on input "First Name" at bounding box center [365, 318] width 175 height 28
type input "Serhii"
type input "Brykov"
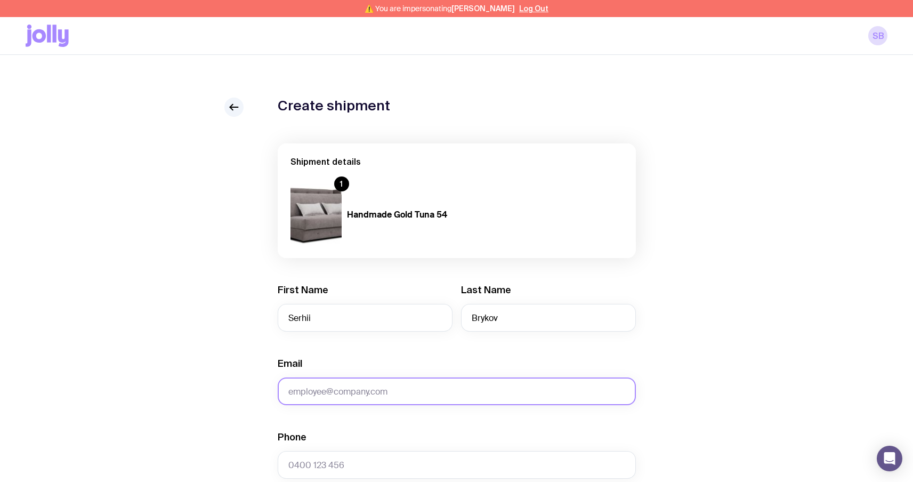
type input "[EMAIL_ADDRESS][DOMAIN_NAME]"
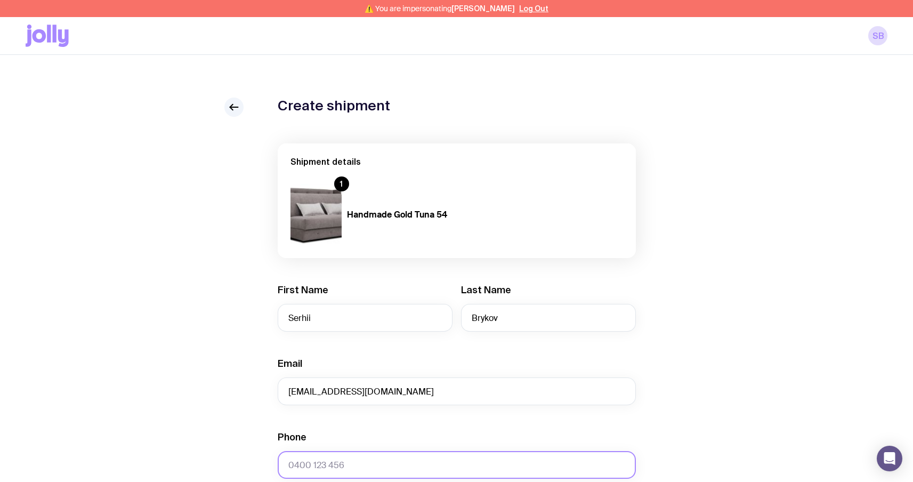
type input "0664130449"
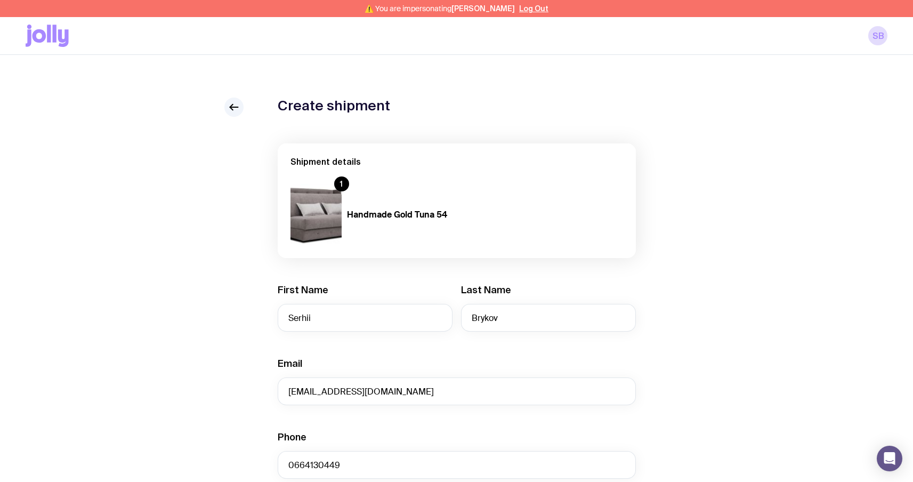
type input "test"
type input "Sviatoho Mykolaia St 67, apt. 14"
type input "Zaporizhzhia"
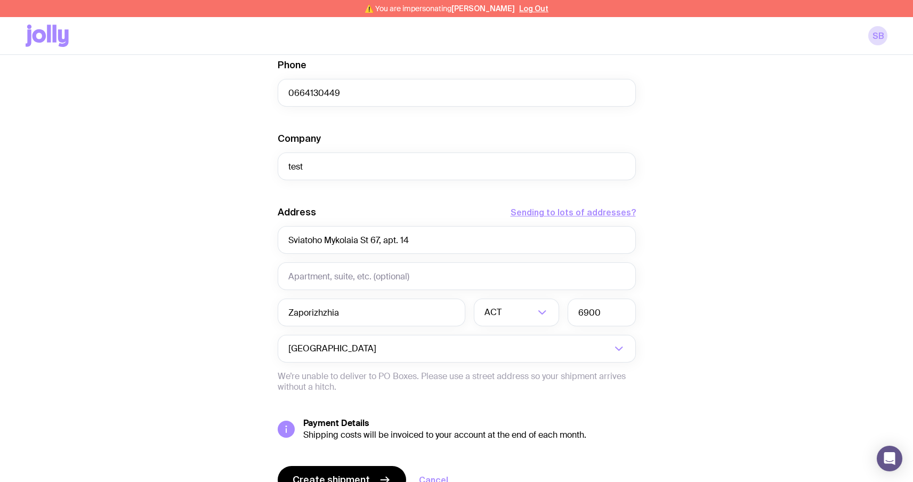
scroll to position [363, 0]
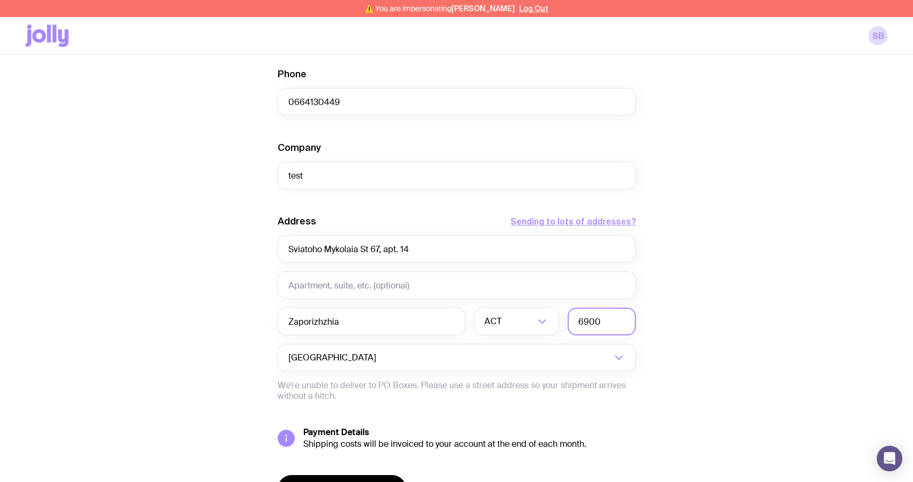
click at [617, 324] on input "6900" at bounding box center [602, 322] width 68 height 28
drag, startPoint x: 595, startPoint y: 323, endPoint x: 617, endPoint y: 317, distance: 22.1
click at [599, 321] on input "6900" at bounding box center [602, 322] width 68 height 28
click at [605, 323] on input "6900" at bounding box center [602, 322] width 68 height 28
type input "6900"
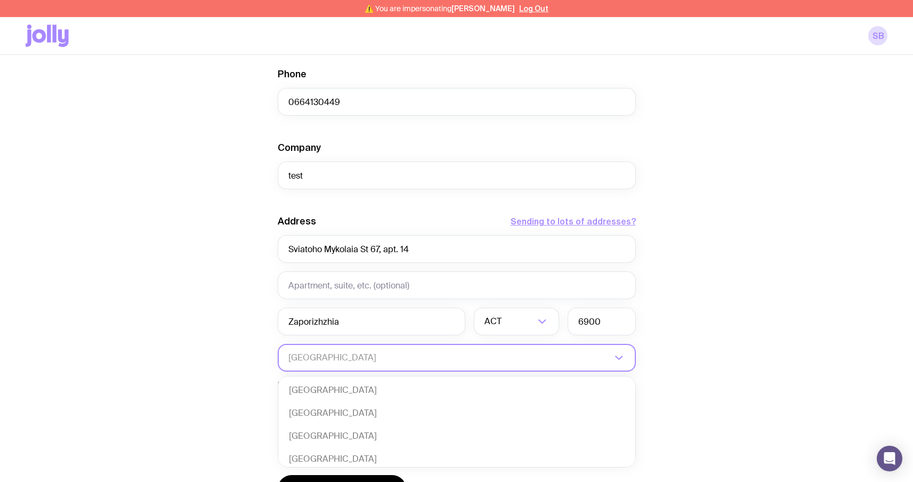
drag, startPoint x: 504, startPoint y: 344, endPoint x: 500, endPoint y: 348, distance: 6.0
click at [503, 347] on input "Search for option" at bounding box center [449, 358] width 323 height 28
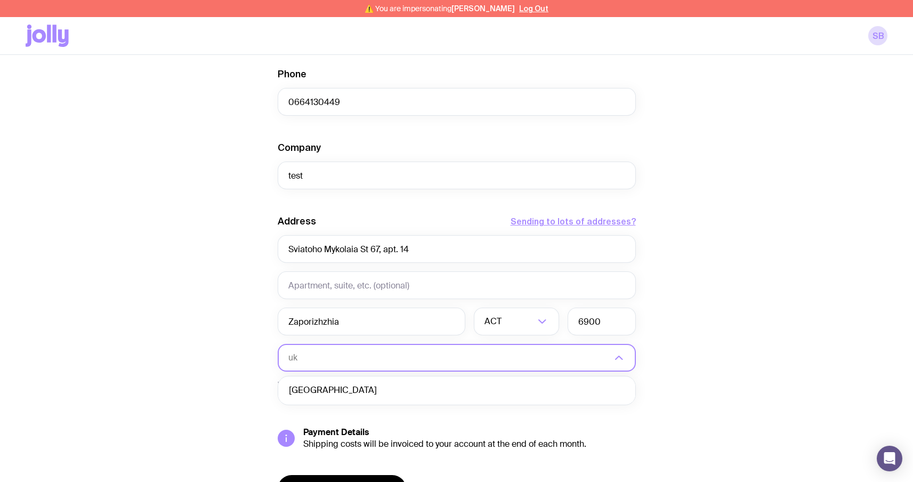
scroll to position [0, 0]
click at [420, 395] on li "[GEOGRAPHIC_DATA]" at bounding box center [456, 390] width 357 height 23
type input "uk"
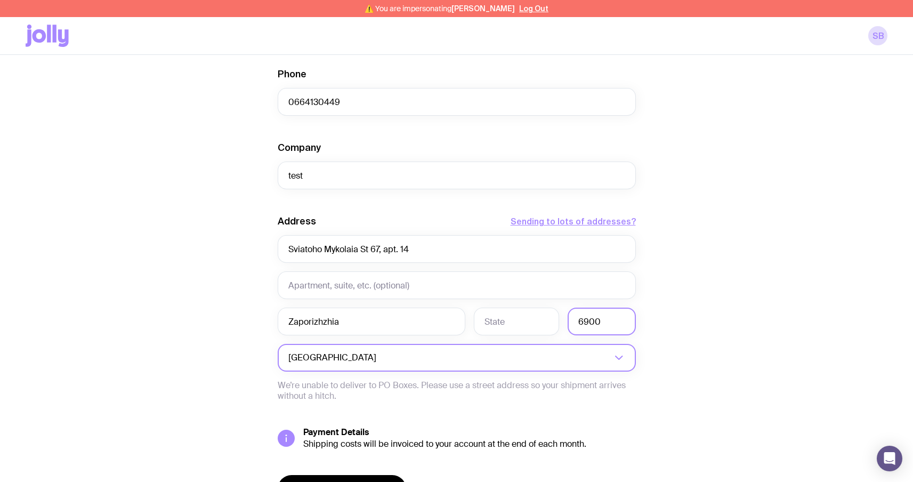
click at [610, 319] on input "6900" at bounding box center [602, 322] width 68 height 28
type input "69000"
click at [684, 280] on div "Create shipment Shipment details 1 Handmade Gold Tuna 54 First Name [PERSON_NAM…" at bounding box center [457, 140] width 862 height 811
click at [499, 319] on input "text" at bounding box center [516, 322] width 85 height 28
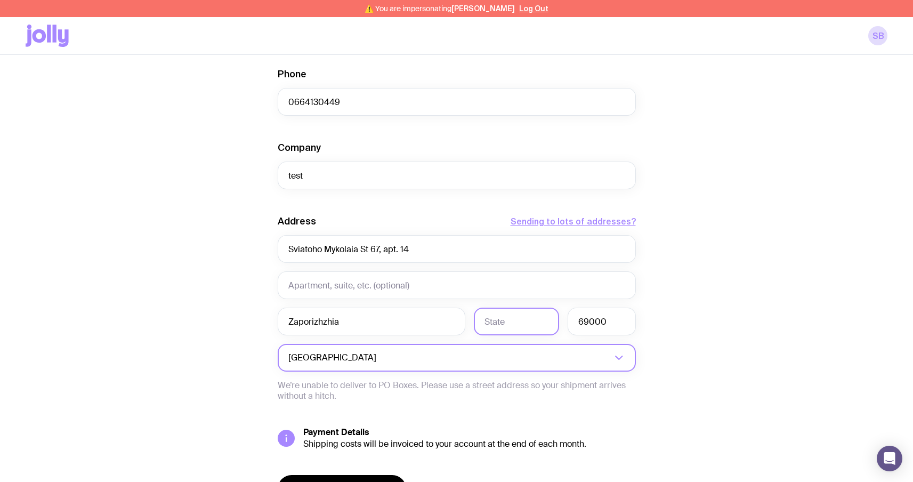
paste input "Zaporiz'ka oblast"
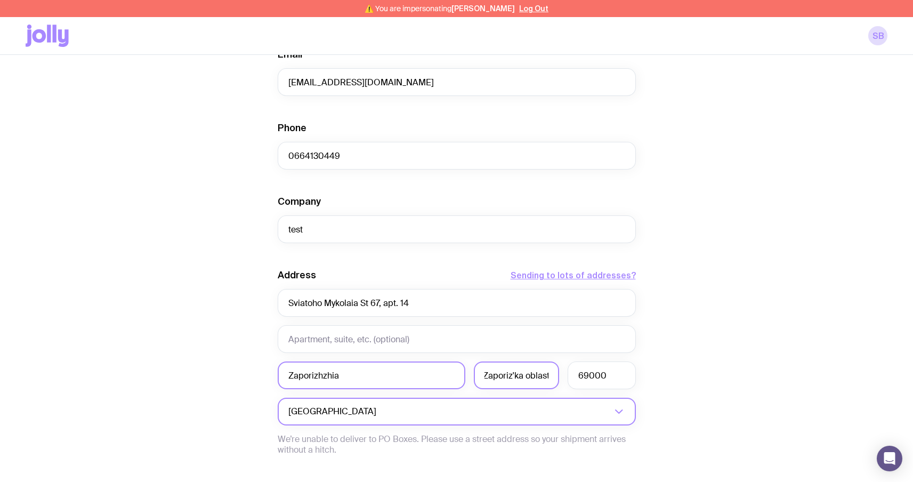
scroll to position [426, 0]
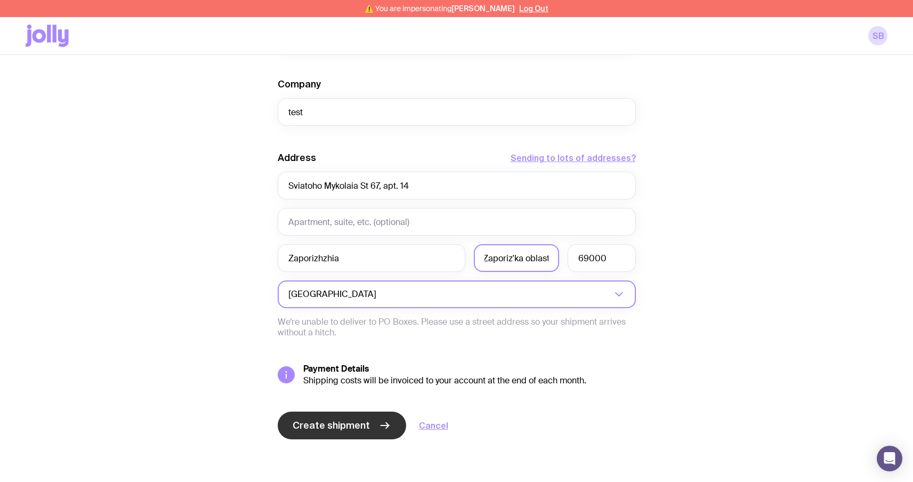
type input "Zaporiz'ka oblast"
click at [340, 428] on span "Create shipment" at bounding box center [331, 425] width 77 height 13
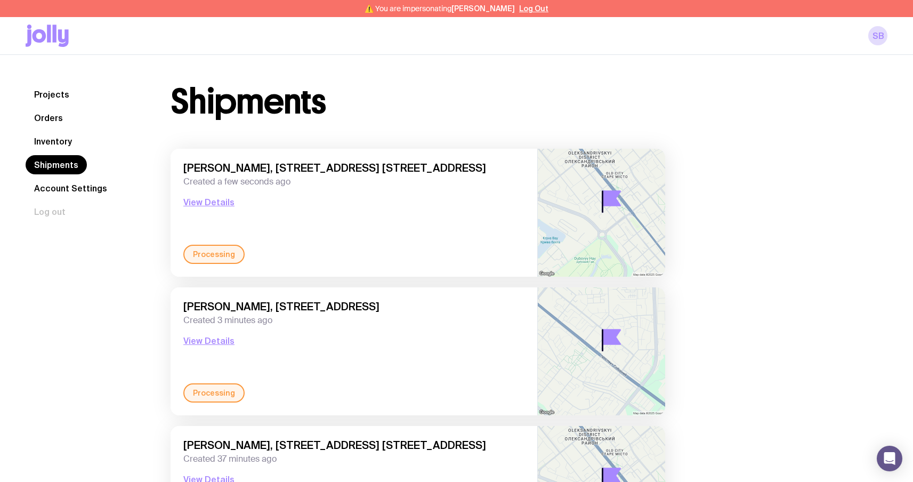
click at [53, 126] on link "Orders" at bounding box center [49, 117] width 46 height 19
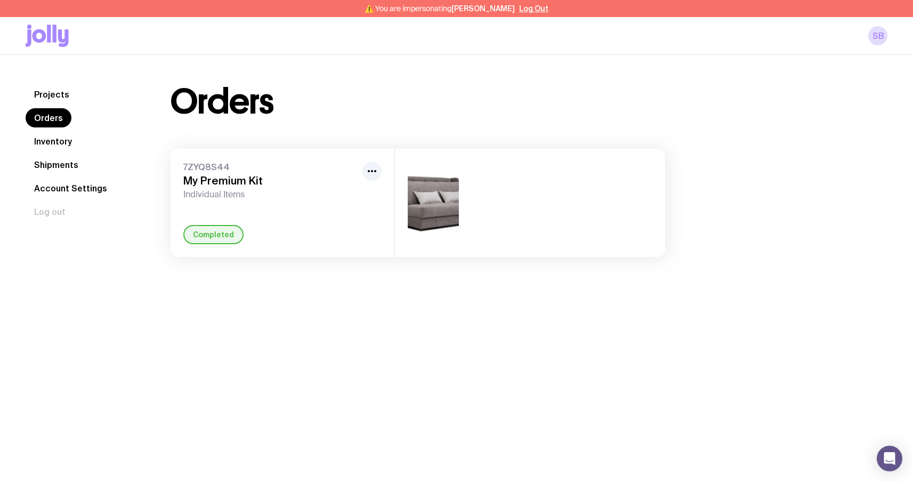
click at [61, 146] on link "Inventory" at bounding box center [53, 141] width 55 height 19
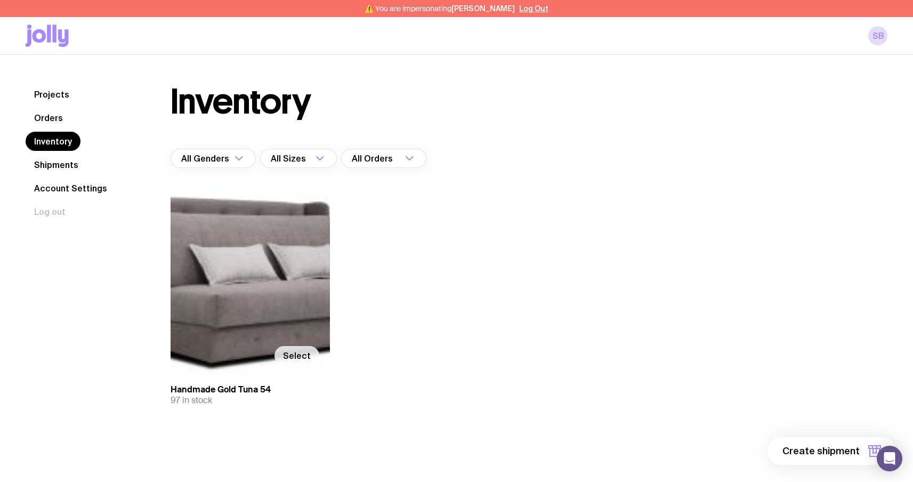
click at [304, 349] on label "Select" at bounding box center [297, 355] width 45 height 19
click at [0, 0] on input "Select" at bounding box center [0, 0] width 0 height 0
click at [849, 446] on span "1 item" at bounding box center [846, 451] width 27 height 13
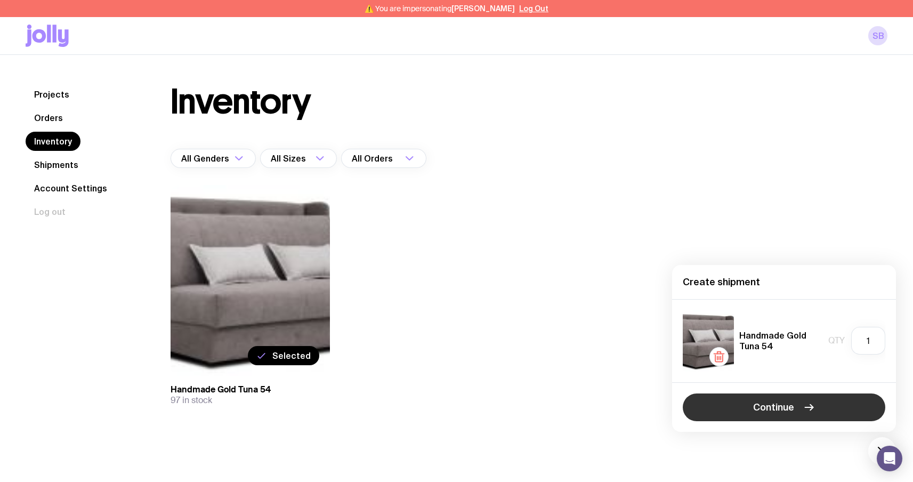
click at [781, 404] on span "Continue" at bounding box center [773, 407] width 41 height 13
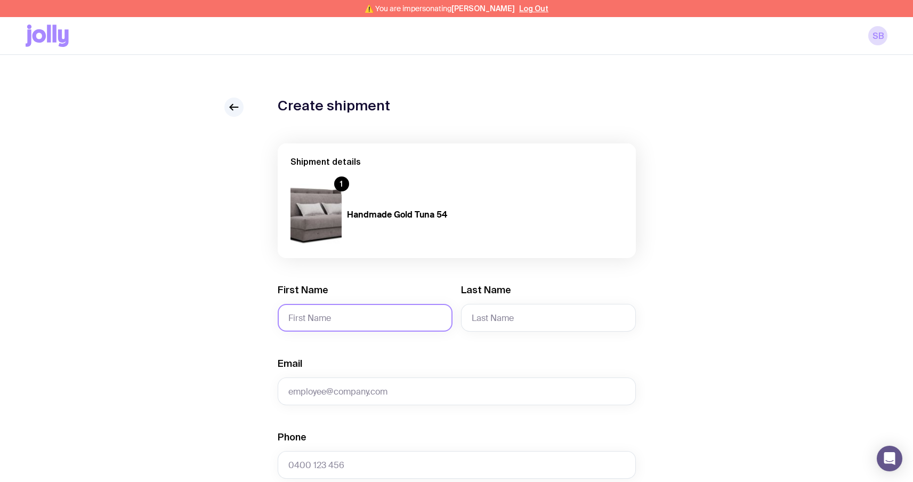
click at [373, 315] on input "First Name" at bounding box center [365, 318] width 175 height 28
type input "Serhii"
type input "Brykov"
type input "[EMAIL_ADDRESS][DOMAIN_NAME]"
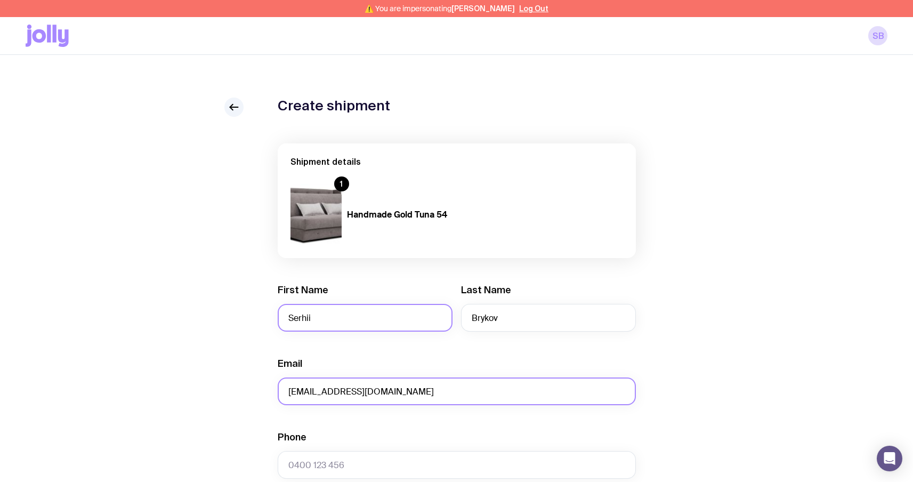
type input "0664130449"
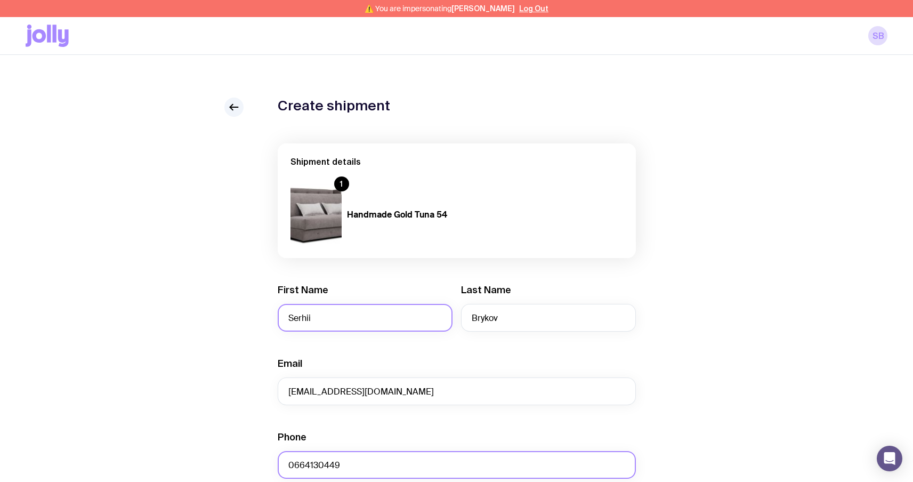
type input "test"
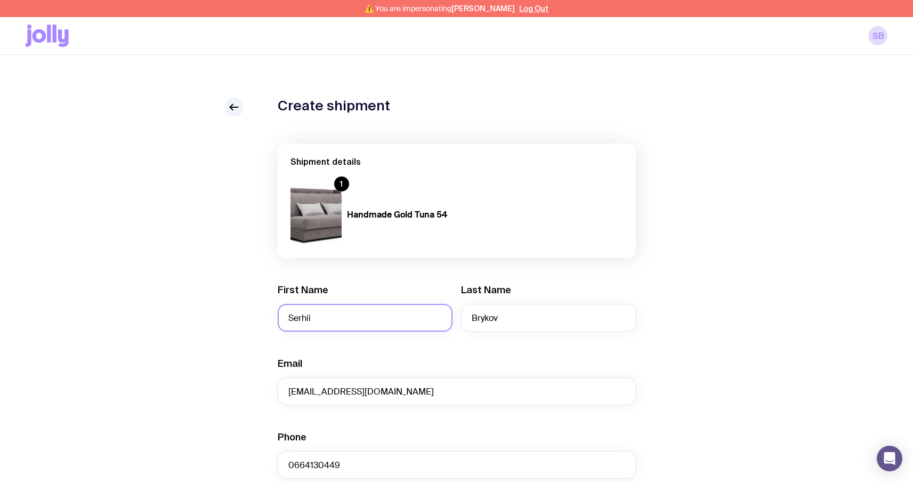
type input "Sviatoho Mykolaia St 67, apt. 14"
type input "Zaporizhzhia"
type input "6900"
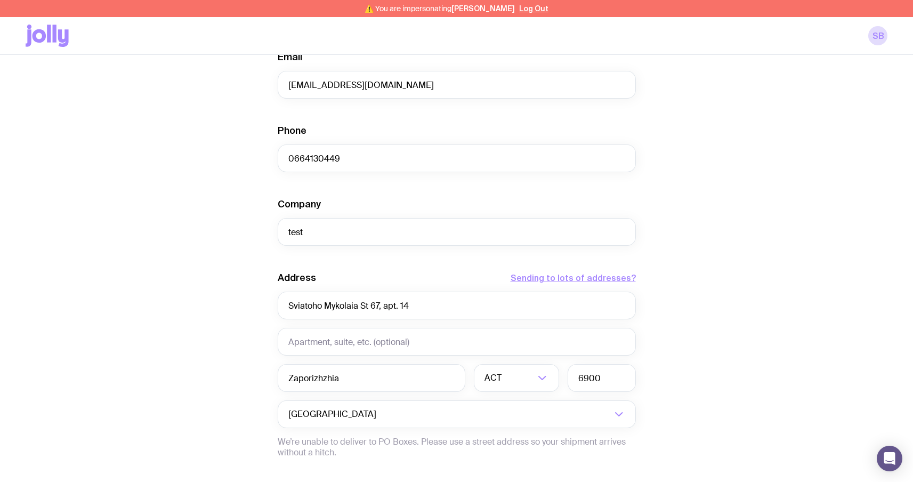
scroll to position [310, 0]
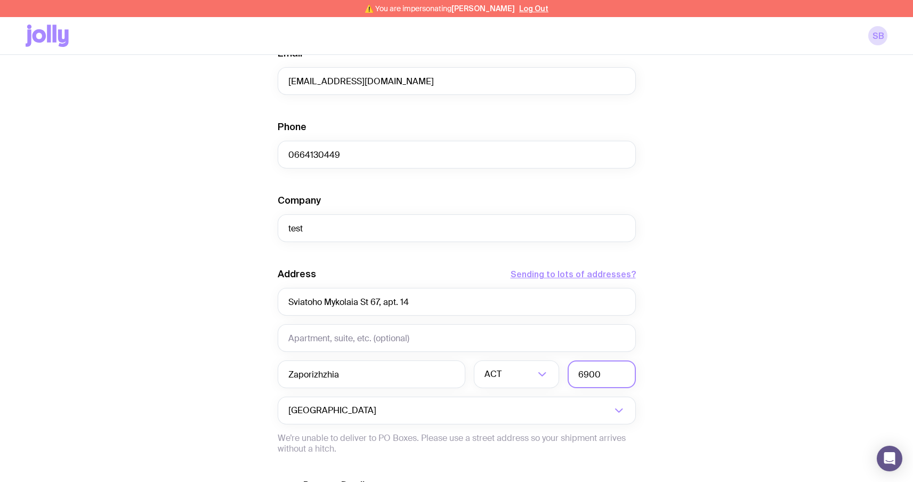
click at [609, 374] on input "6900" at bounding box center [602, 374] width 68 height 28
click at [467, 399] on input "Search for option" at bounding box center [495, 411] width 233 height 28
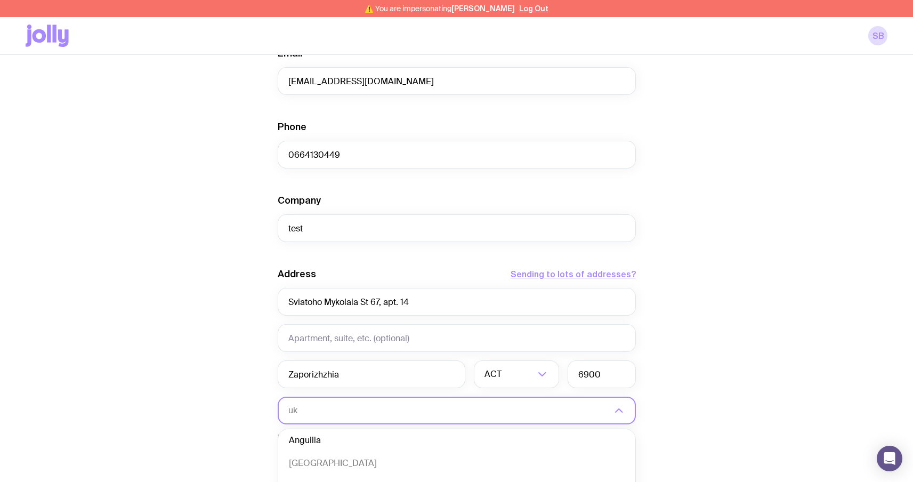
scroll to position [0, 0]
click at [408, 436] on li "[GEOGRAPHIC_DATA]" at bounding box center [456, 443] width 357 height 23
type input "uk"
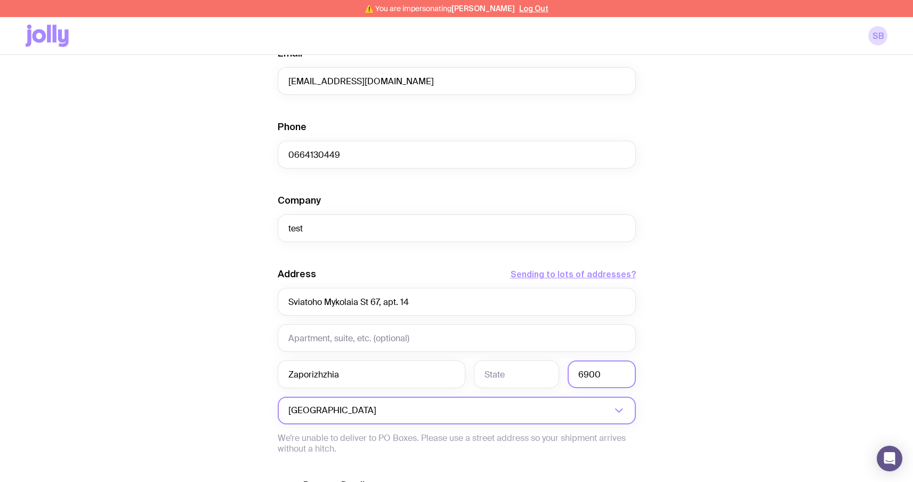
click at [621, 372] on input "6900" at bounding box center [602, 374] width 68 height 28
type input "69000"
click at [506, 375] on input "text" at bounding box center [516, 374] width 85 height 28
paste input "Zaporiz'ka oblast"
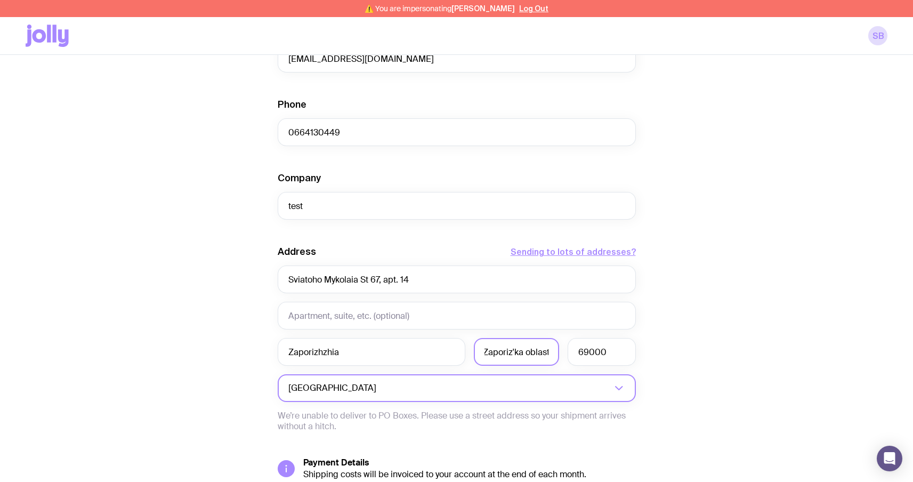
scroll to position [426, 0]
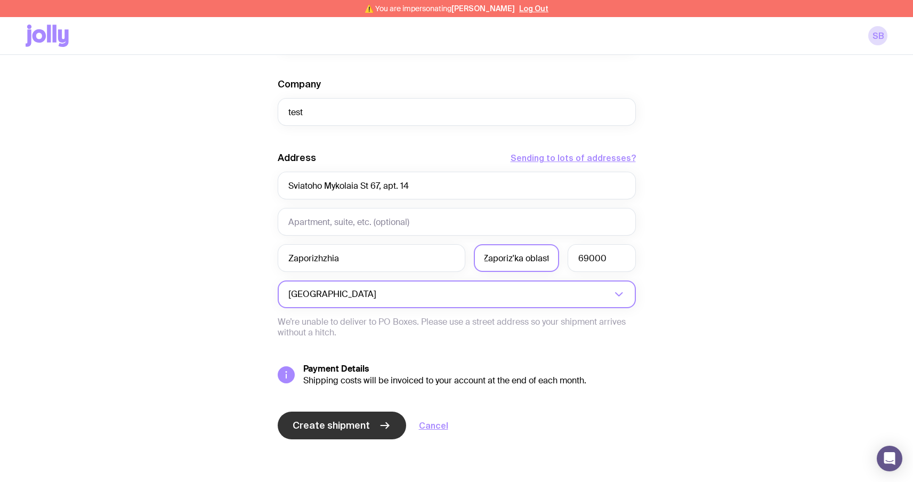
type input "Zaporiz'ka oblast"
click at [311, 421] on span "Create shipment" at bounding box center [331, 425] width 77 height 13
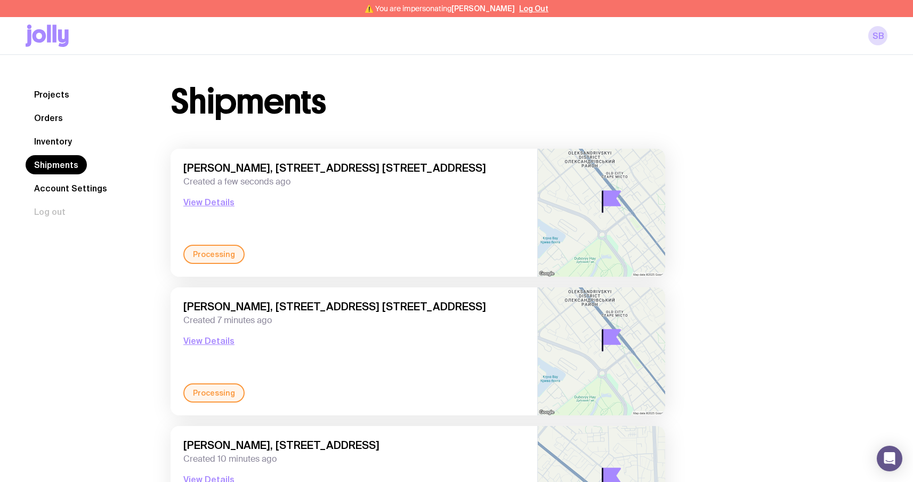
click at [51, 142] on link "Inventory" at bounding box center [53, 141] width 55 height 19
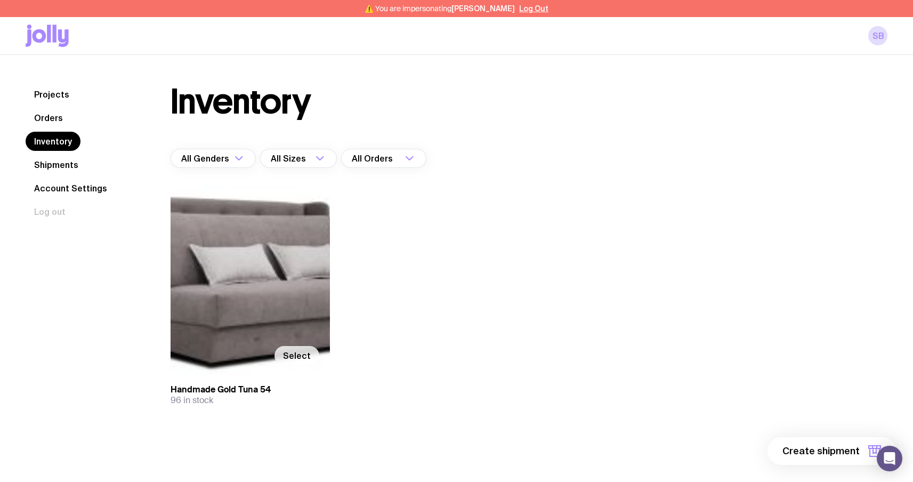
click at [304, 356] on span "Select" at bounding box center [297, 355] width 28 height 11
click at [0, 0] on input "Select" at bounding box center [0, 0] width 0 height 0
click at [857, 445] on span "1 item" at bounding box center [846, 451] width 27 height 13
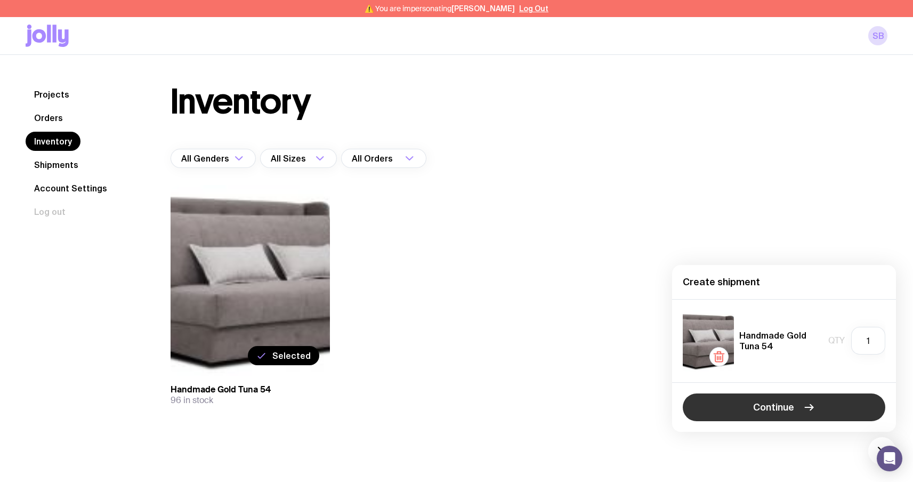
click at [819, 405] on button "Continue" at bounding box center [784, 407] width 203 height 28
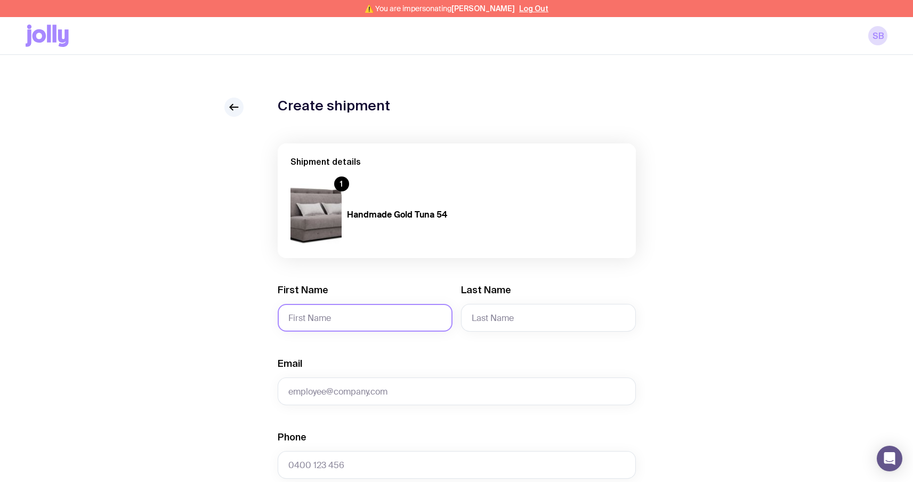
click at [395, 310] on input "First Name" at bounding box center [365, 318] width 175 height 28
type input "Serhii"
type input "Brykov"
type input "[EMAIL_ADDRESS][DOMAIN_NAME]"
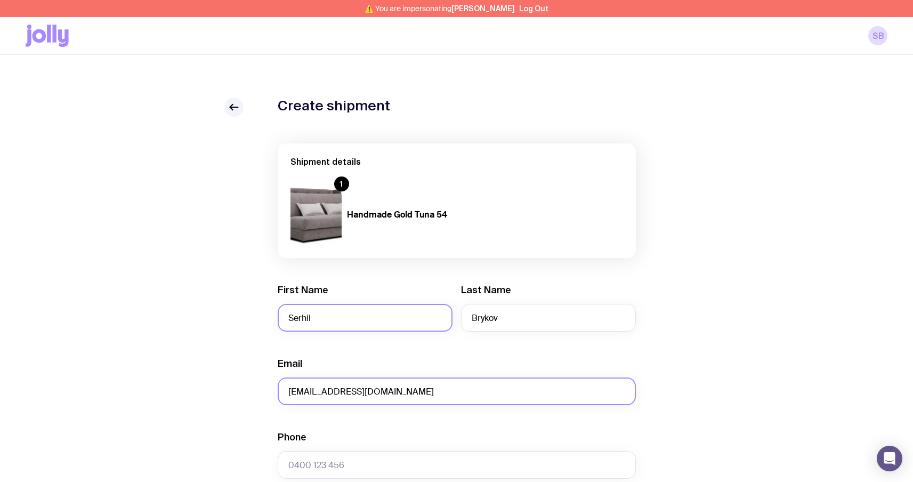
type input "0664130449"
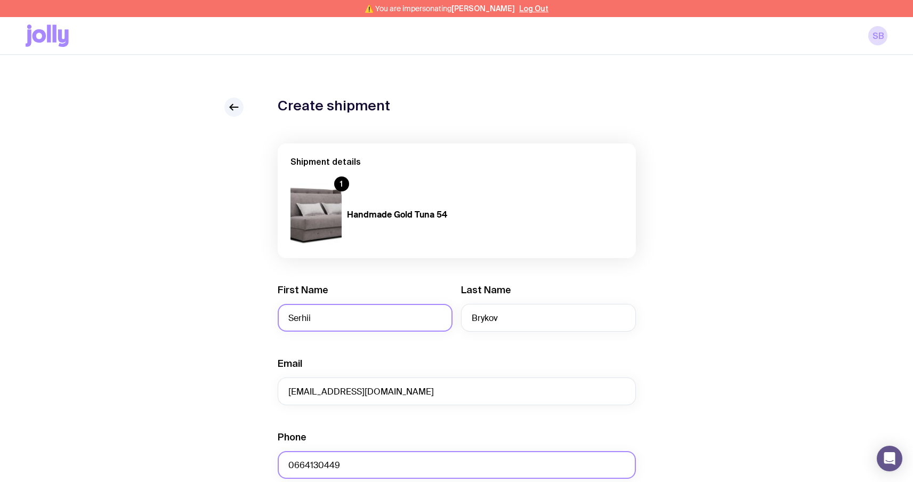
type input "test"
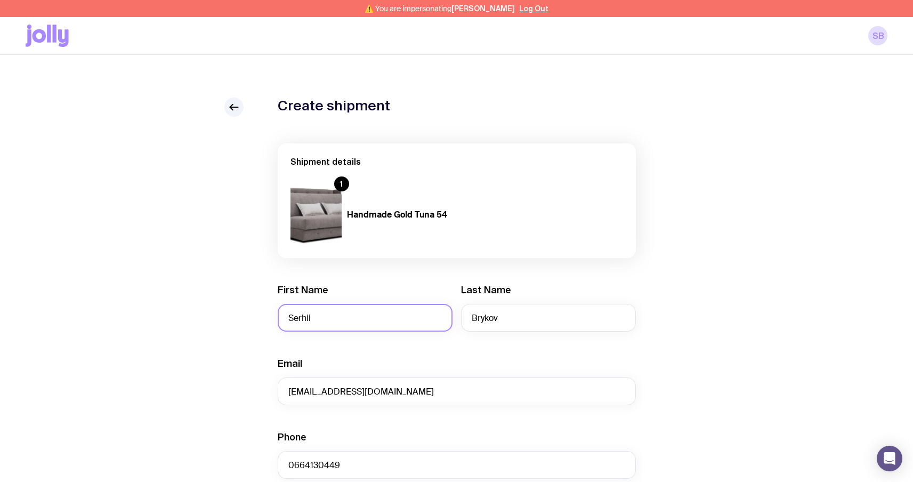
type input "Sviatoho Mykolaia St 67, apt. 14"
type input "Zaporizhzhia"
type input "6900"
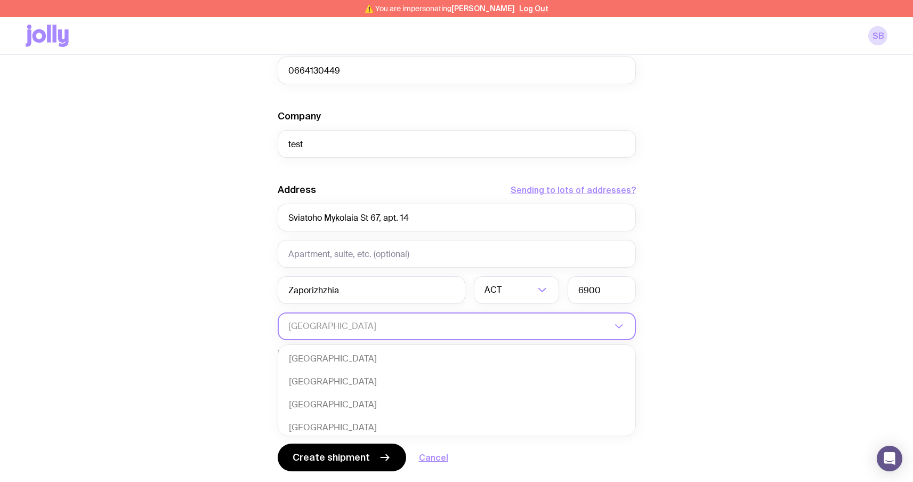
scroll to position [396, 0]
click at [475, 327] on input "Search for option" at bounding box center [449, 325] width 323 height 28
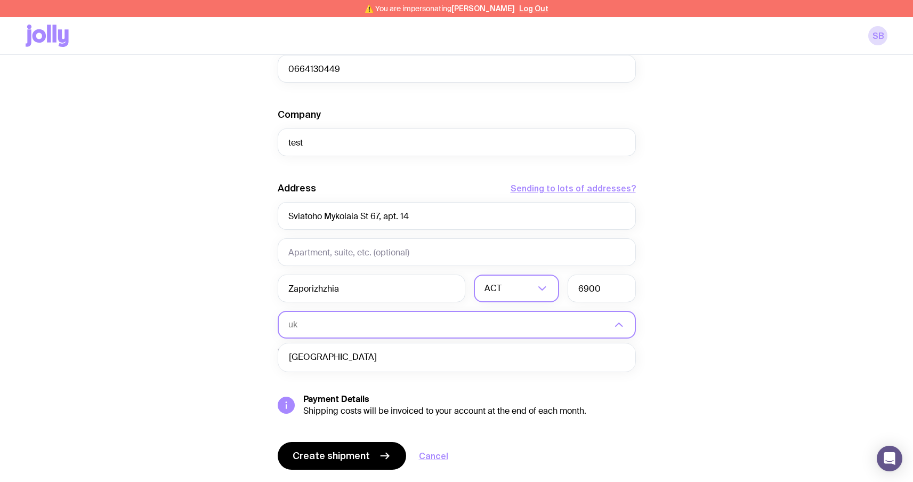
scroll to position [0, 0]
click at [386, 361] on li "[GEOGRAPHIC_DATA]" at bounding box center [456, 357] width 357 height 23
type input "uk"
click at [630, 297] on input "6900" at bounding box center [602, 289] width 68 height 28
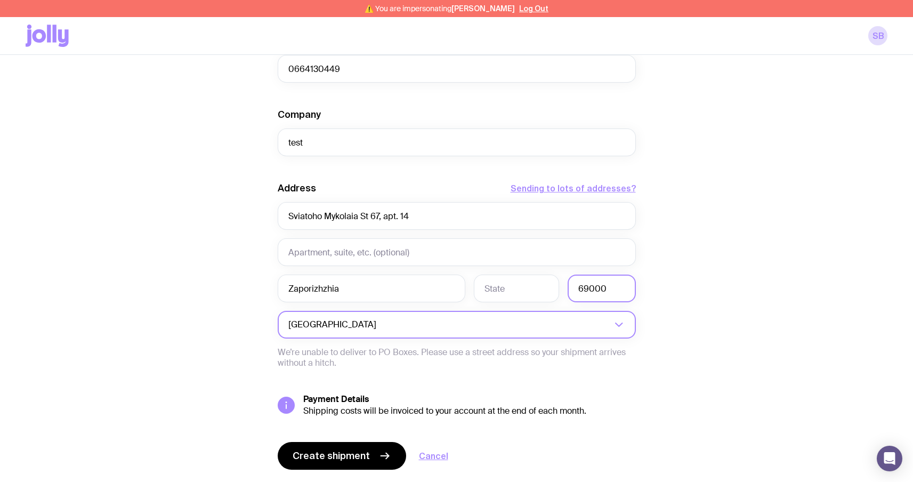
type input "69000"
click at [500, 273] on div "Address Sending to lots of addresses? [STREET_ADDRESS] 14 [GEOGRAPHIC_DATA] 690…" at bounding box center [457, 275] width 358 height 187
click at [502, 279] on input "text" at bounding box center [516, 289] width 85 height 28
paste input "Zaporiz'ka oblast"
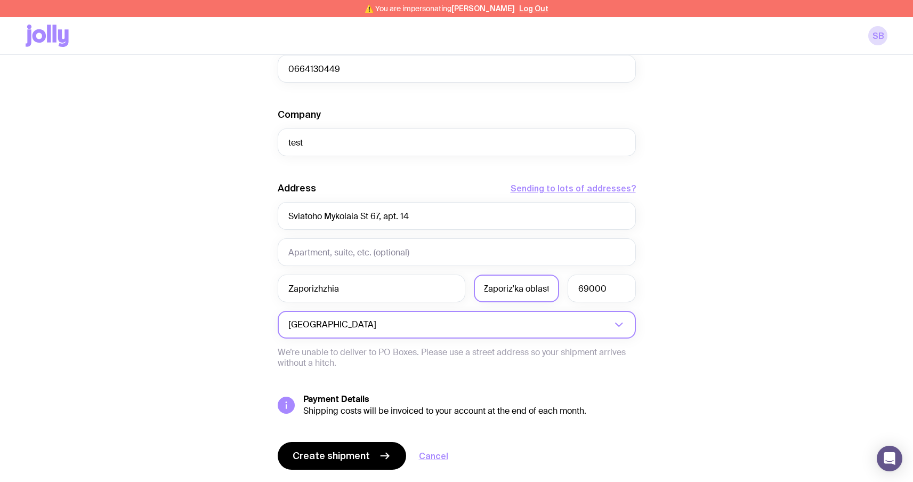
type input "Zaporiz'ka oblast"
click at [341, 460] on span "Create shipment" at bounding box center [331, 455] width 77 height 13
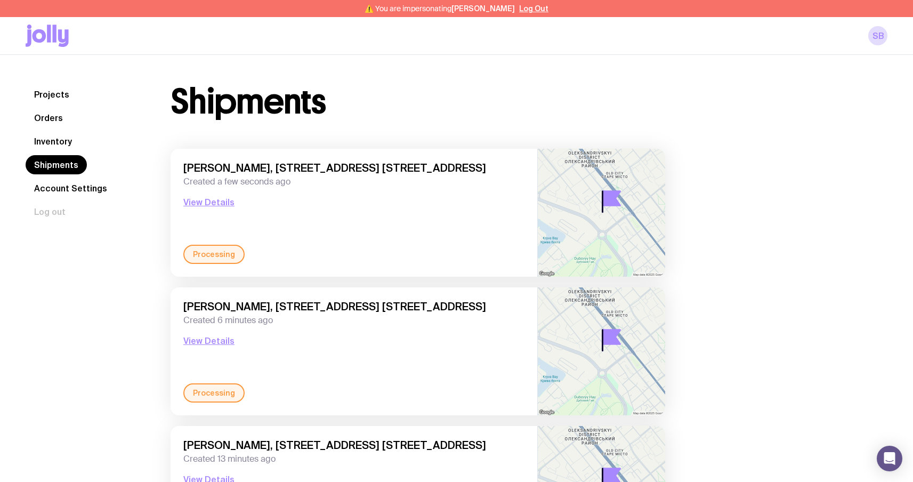
click at [70, 139] on link "Inventory" at bounding box center [53, 141] width 55 height 19
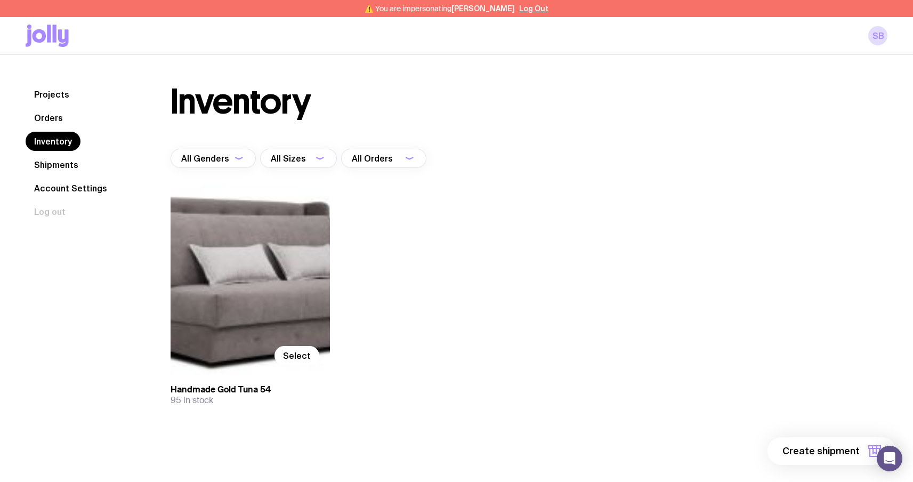
click at [66, 121] on link "Orders" at bounding box center [49, 117] width 46 height 19
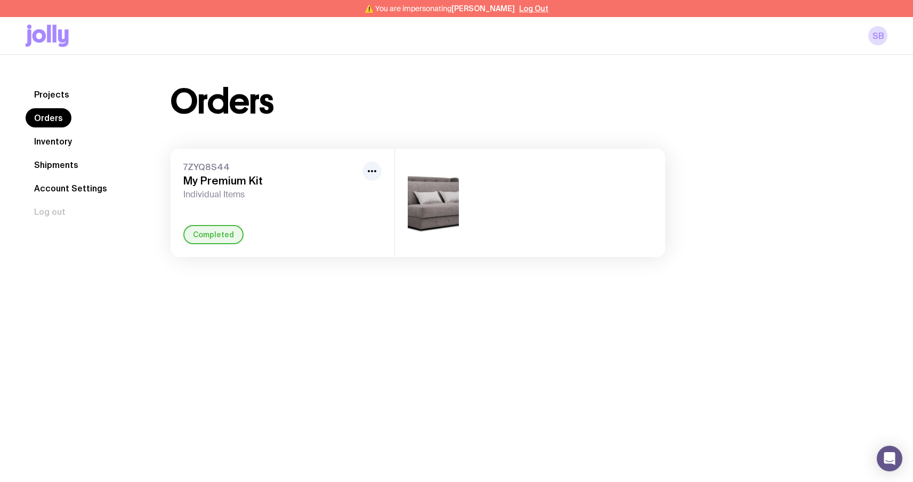
click at [73, 140] on link "Inventory" at bounding box center [53, 141] width 55 height 19
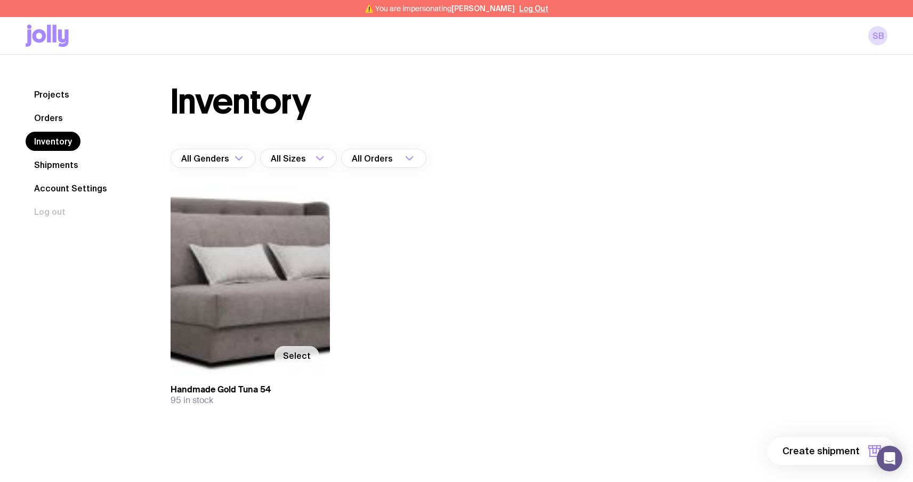
click at [297, 353] on span "Select" at bounding box center [297, 355] width 28 height 11
click at [0, 0] on input "Select" at bounding box center [0, 0] width 0 height 0
click at [832, 450] on button "1 item" at bounding box center [857, 451] width 78 height 28
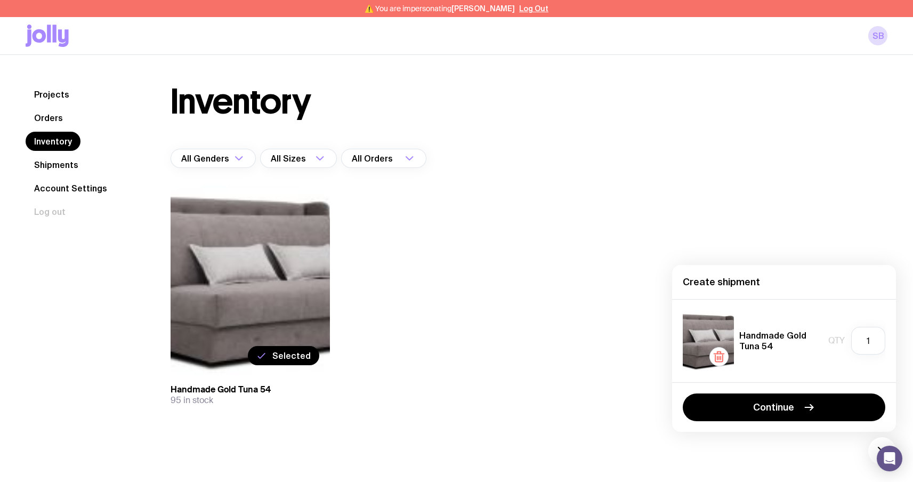
click at [807, 388] on div "Continue" at bounding box center [784, 407] width 224 height 50
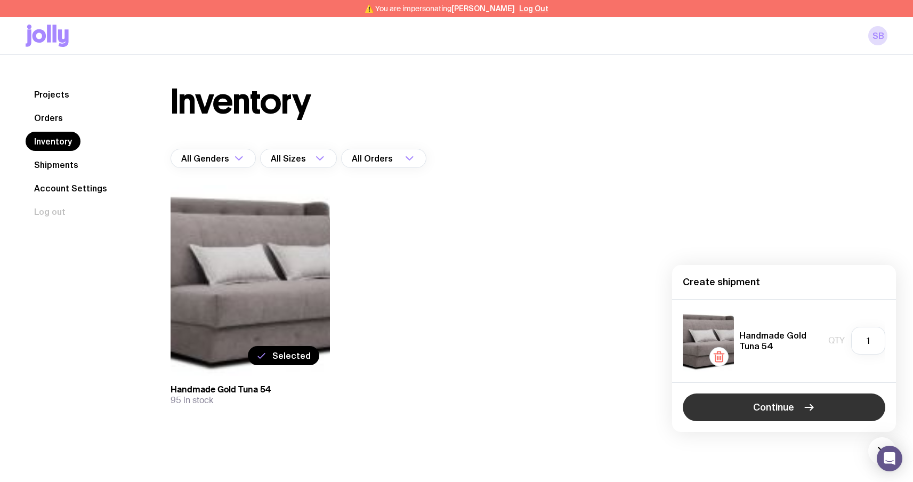
click at [783, 409] on span "Continue" at bounding box center [773, 407] width 41 height 13
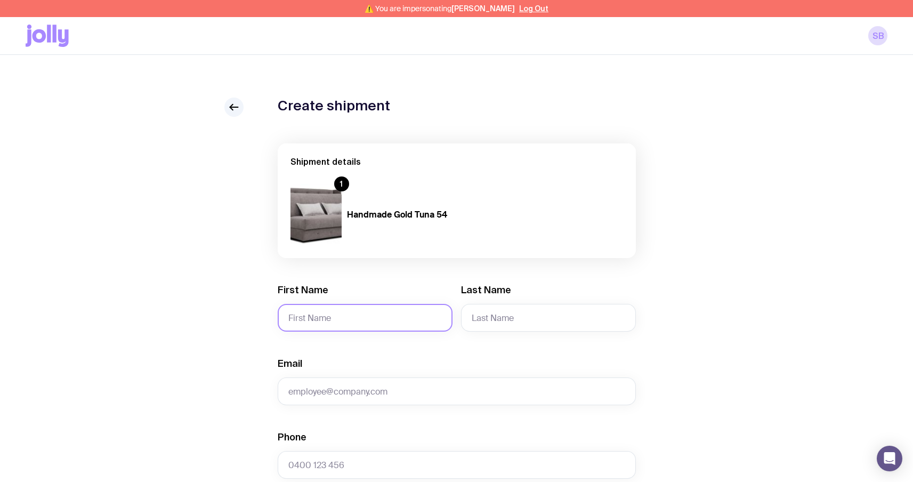
click at [356, 311] on input "First Name" at bounding box center [365, 318] width 175 height 28
type input "Serhii"
type input "Brykov"
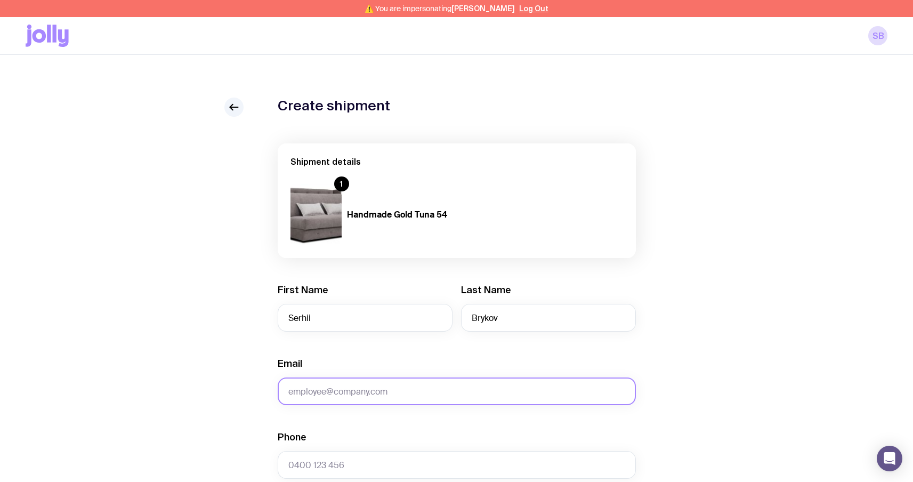
type input "[EMAIL_ADDRESS][DOMAIN_NAME]"
type input "0664130449"
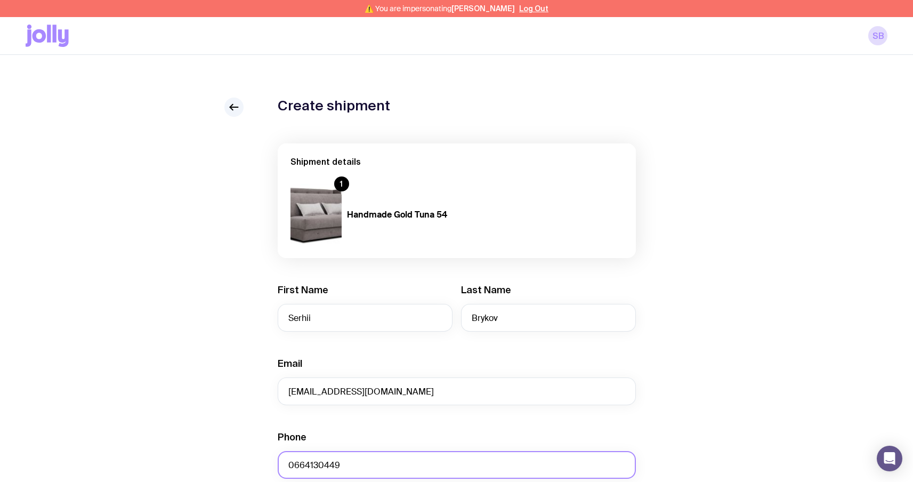
type input "test"
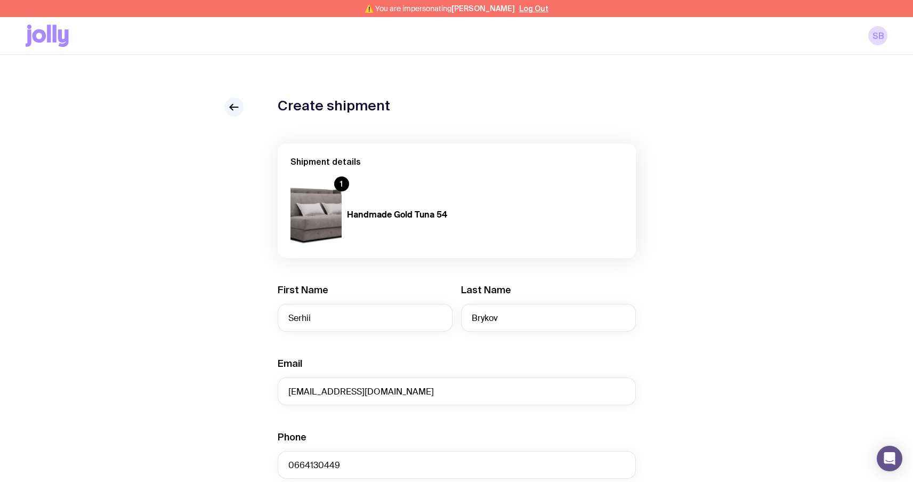
type input "Sviatoho Mykolaia St 67, apt. 14"
type input "Zaporizhzhia"
type input "6900"
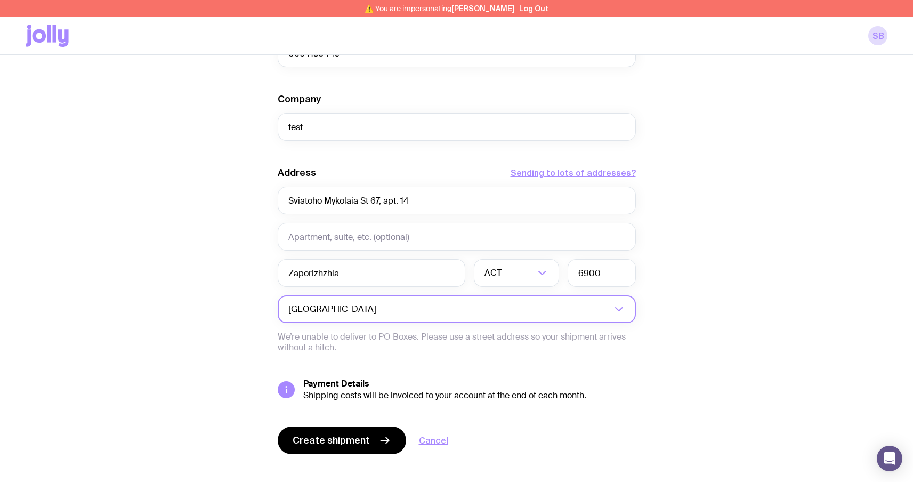
scroll to position [413, 0]
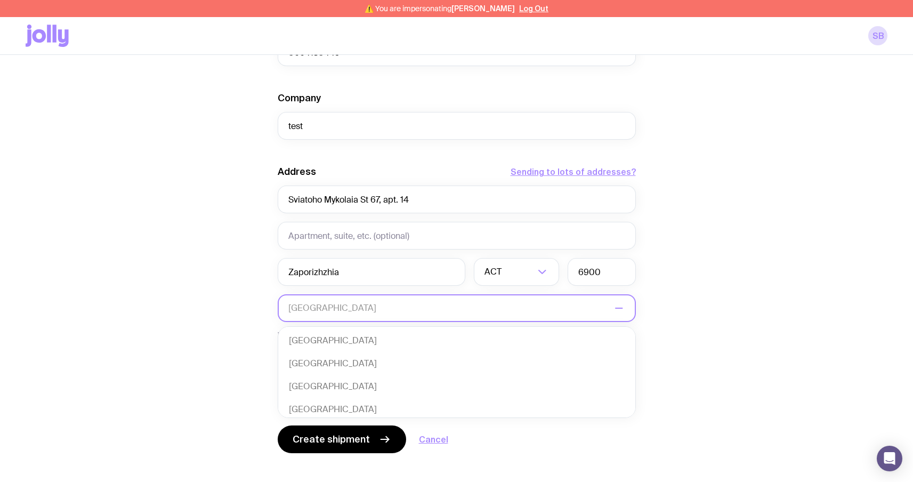
click at [373, 306] on input "Search for option" at bounding box center [449, 308] width 323 height 28
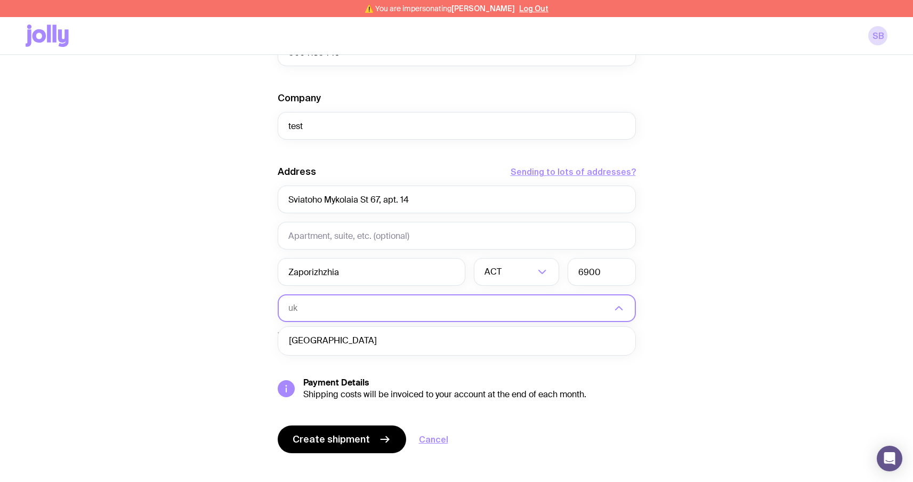
scroll to position [0, 0]
click at [379, 338] on li "[GEOGRAPHIC_DATA]" at bounding box center [456, 340] width 357 height 23
type input "uk"
click at [597, 271] on input "6900" at bounding box center [602, 272] width 68 height 28
click at [599, 271] on input "6900" at bounding box center [602, 272] width 68 height 28
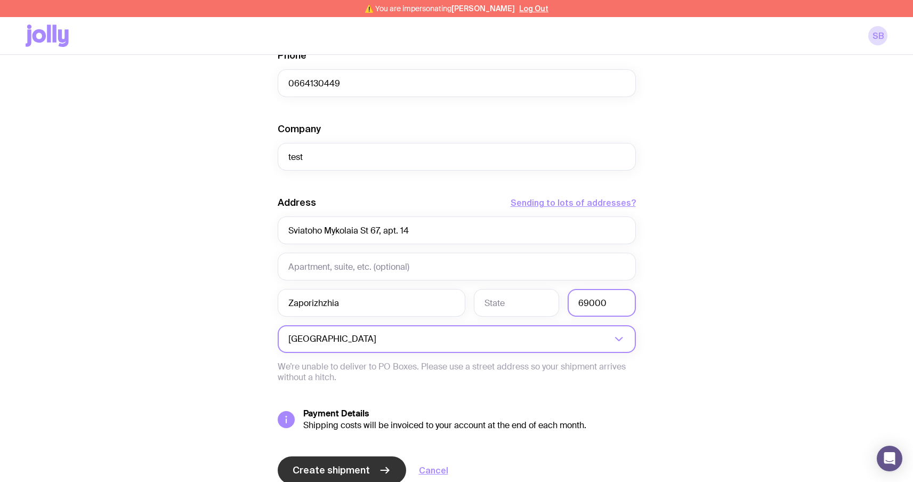
scroll to position [371, 0]
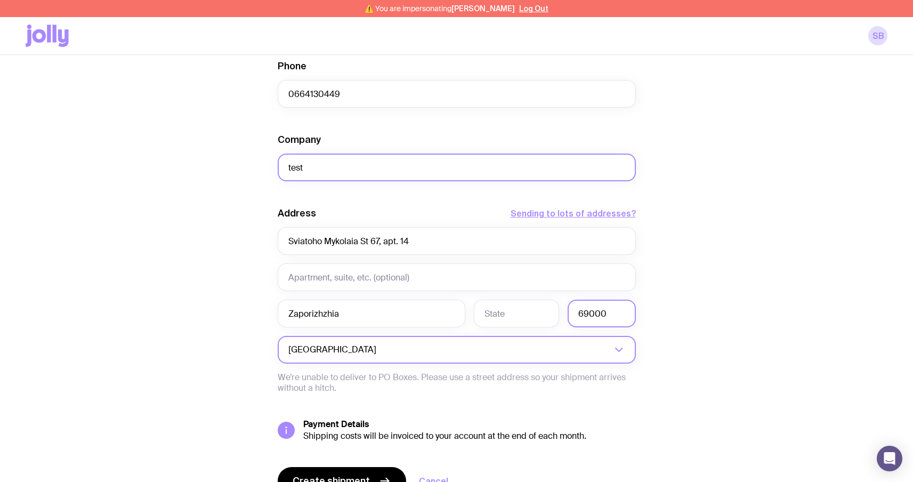
type input "69000"
click at [357, 170] on input "test" at bounding box center [457, 168] width 358 height 28
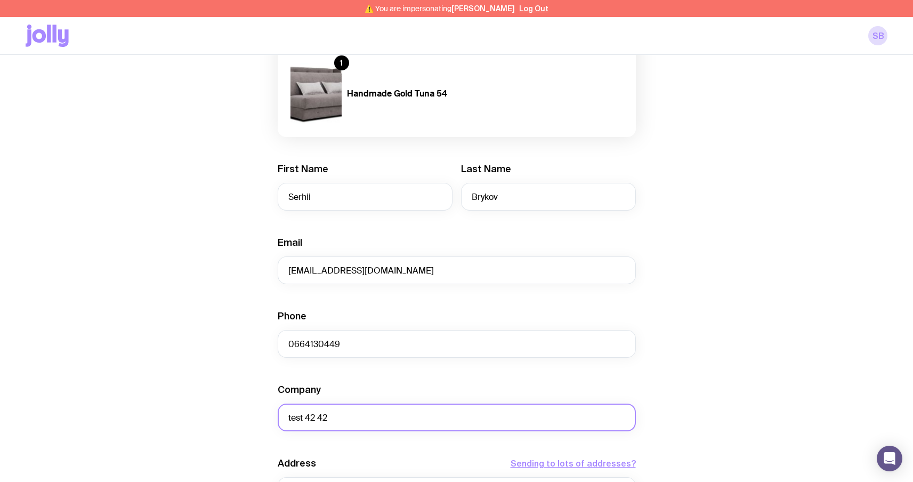
scroll to position [426, 0]
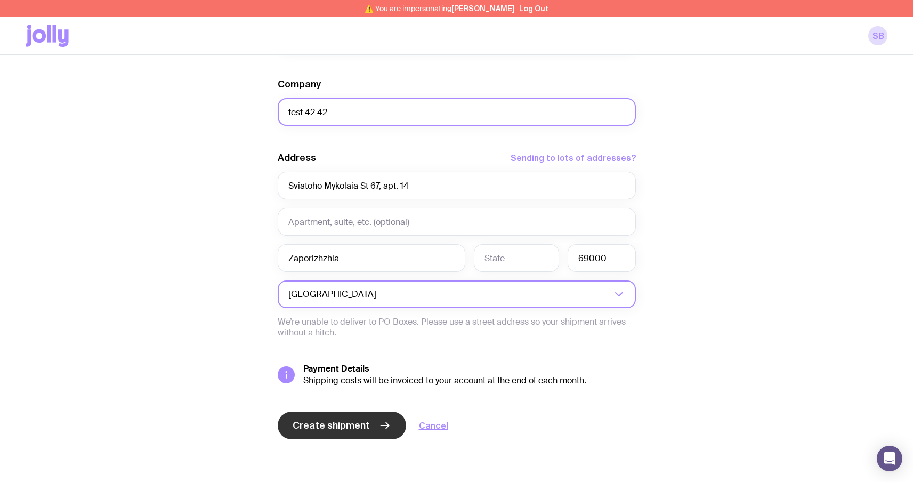
type input "test 42 42"
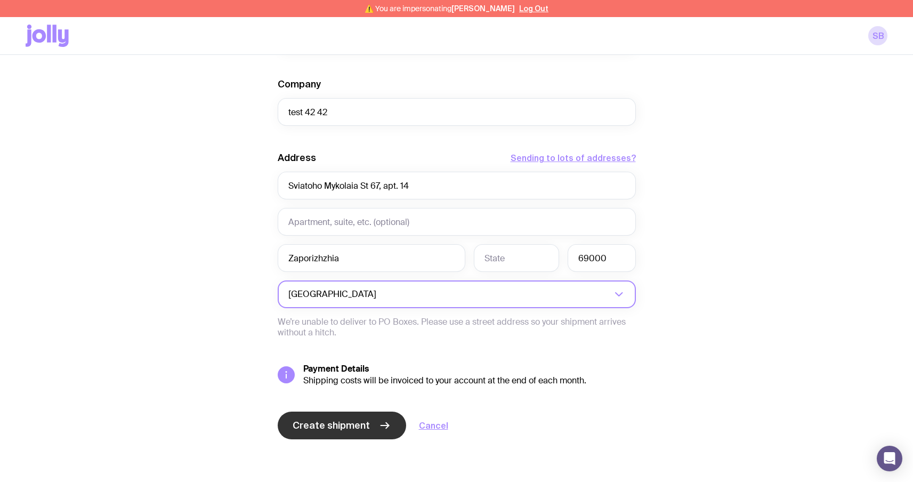
click at [333, 433] on button "Create shipment" at bounding box center [342, 426] width 128 height 28
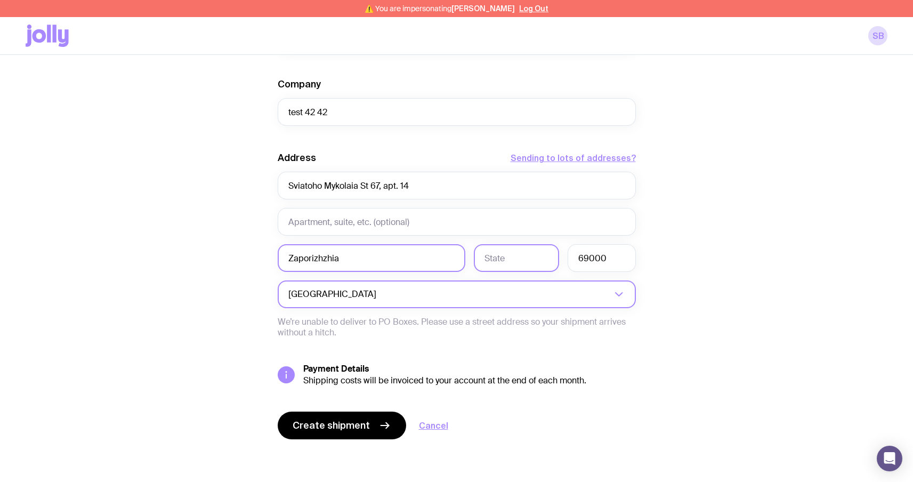
paste input "Zaporiz'ka oblast"
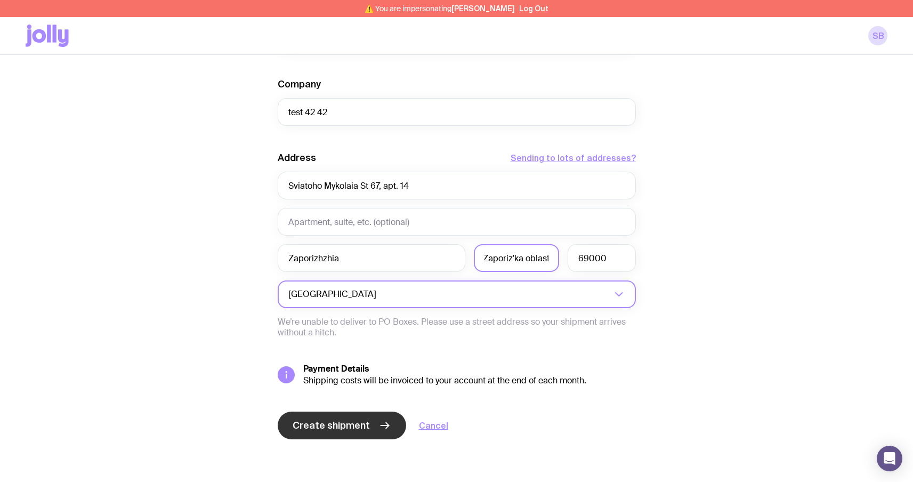
type input "Zaporiz'ka oblast"
click at [321, 430] on span "Create shipment" at bounding box center [331, 425] width 77 height 13
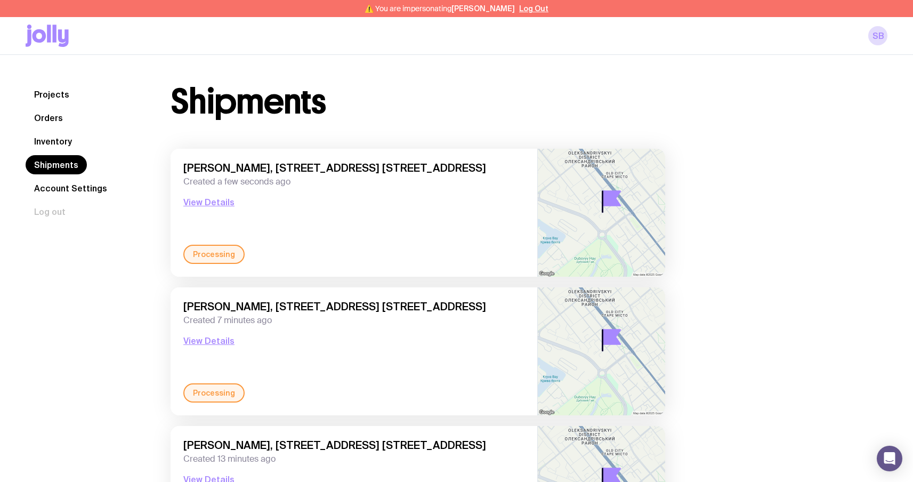
click at [44, 133] on link "Inventory" at bounding box center [53, 141] width 55 height 19
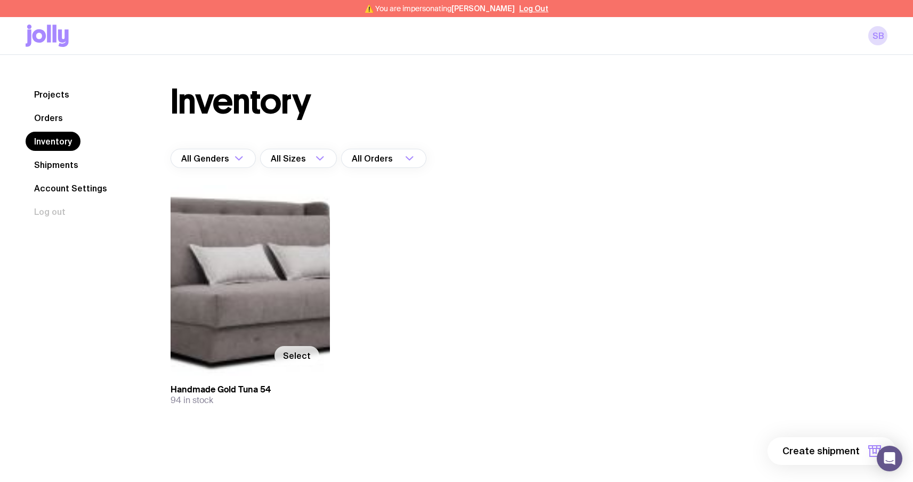
click at [296, 357] on span "Select" at bounding box center [297, 355] width 28 height 11
click at [0, 0] on input "Select" at bounding box center [0, 0] width 0 height 0
click at [858, 452] on span "1 item" at bounding box center [846, 451] width 27 height 13
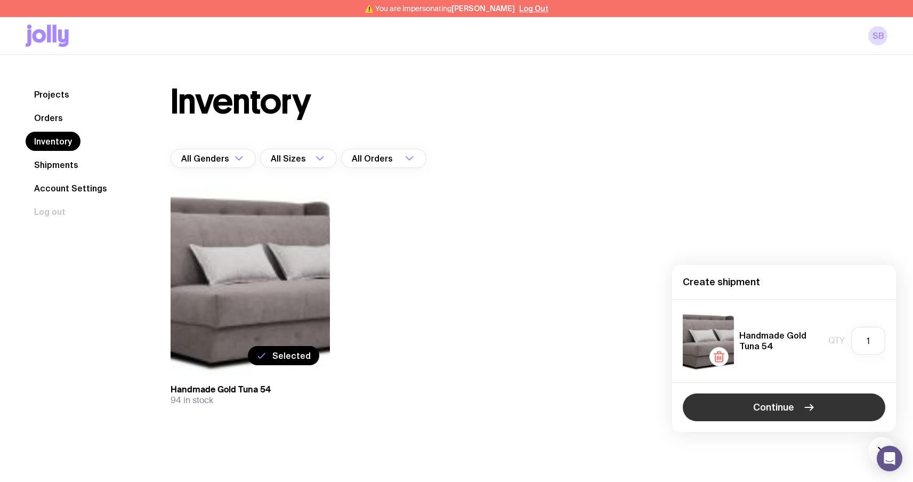
click at [830, 399] on button "Continue" at bounding box center [784, 407] width 203 height 28
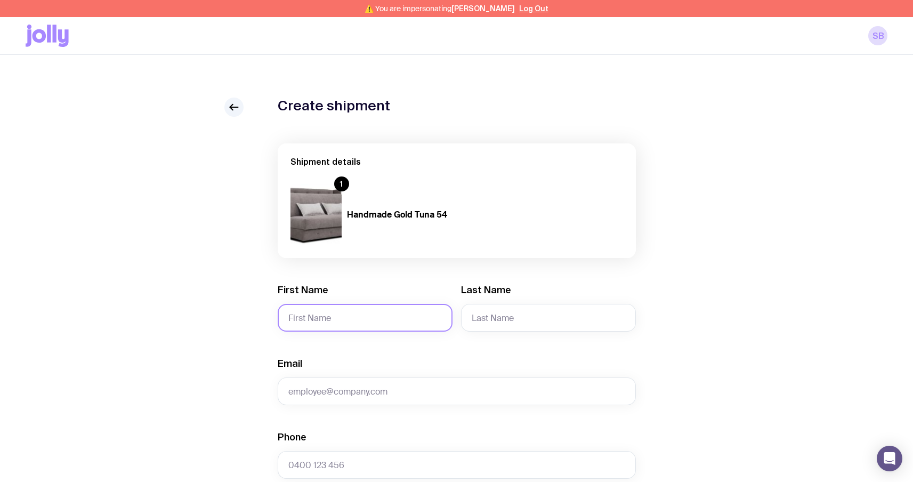
click at [335, 318] on input "First Name" at bounding box center [365, 318] width 175 height 28
type input "Serhii"
type input "Brykov"
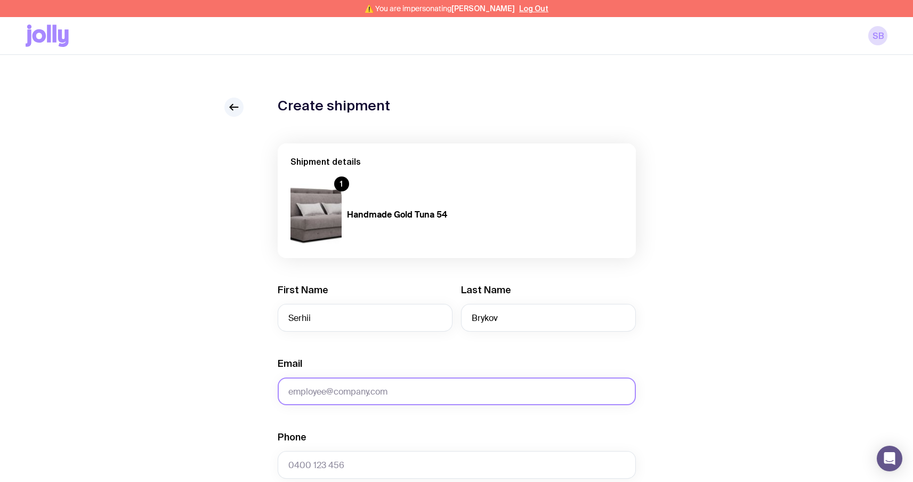
type input "[EMAIL_ADDRESS][DOMAIN_NAME]"
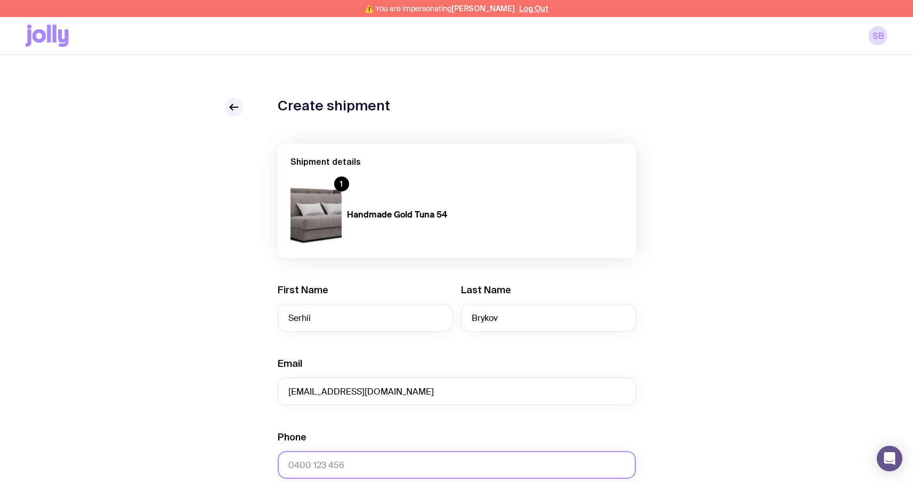
type input "0664130449"
type input "test"
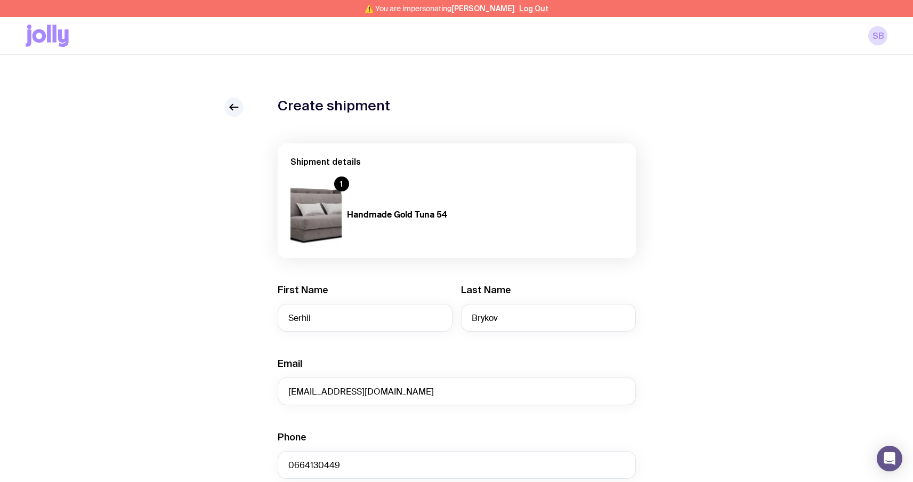
type input "Sviatoho Mykolaia St 67, apt. 14"
type input "Zaporizhzhia"
type input "6900"
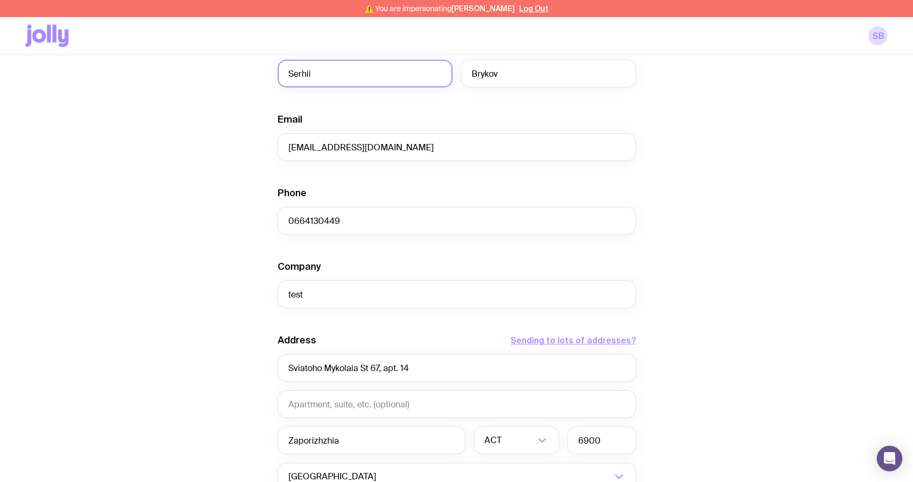
scroll to position [259, 0]
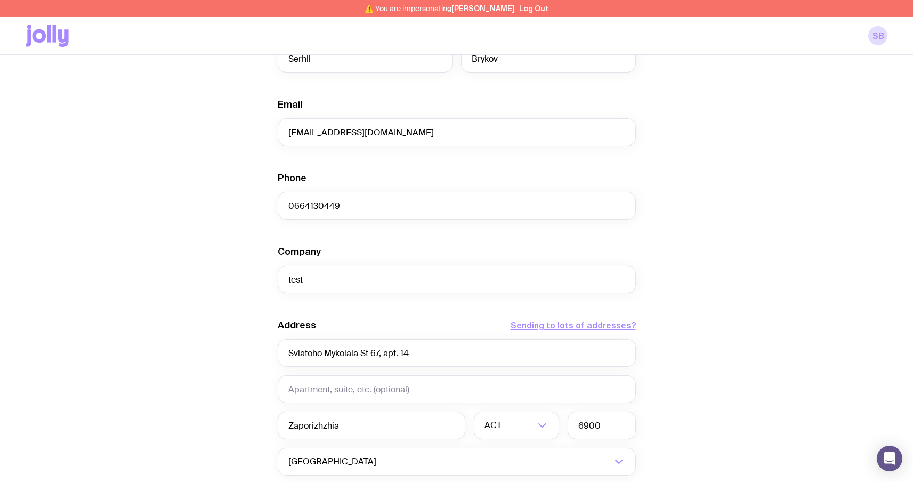
click at [536, 477] on div "Address Sending to lots of addresses? [STREET_ADDRESS] 14 Zaporizhzhia ACT Load…" at bounding box center [457, 412] width 358 height 187
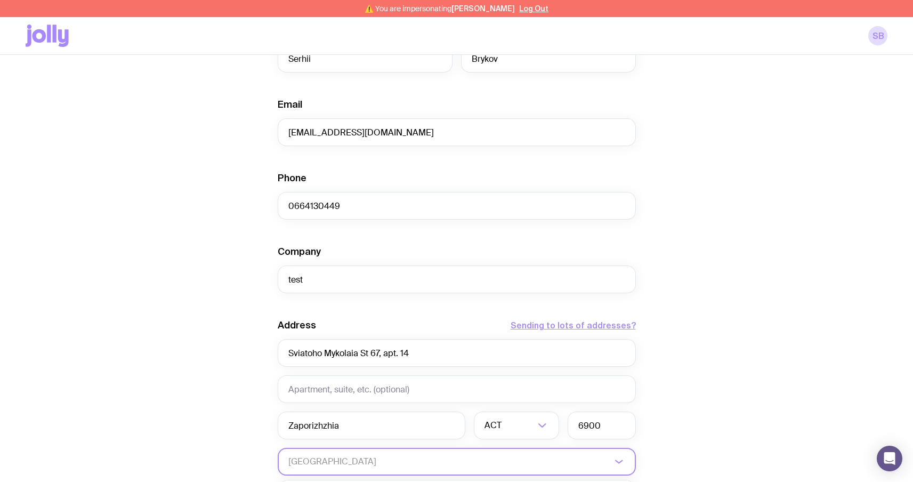
click at [539, 470] on input "Search for option" at bounding box center [449, 462] width 323 height 28
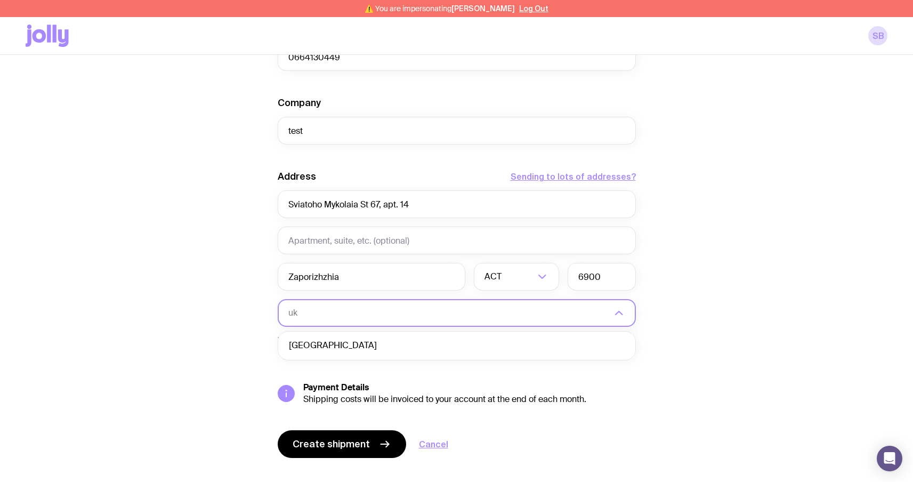
scroll to position [426, 0]
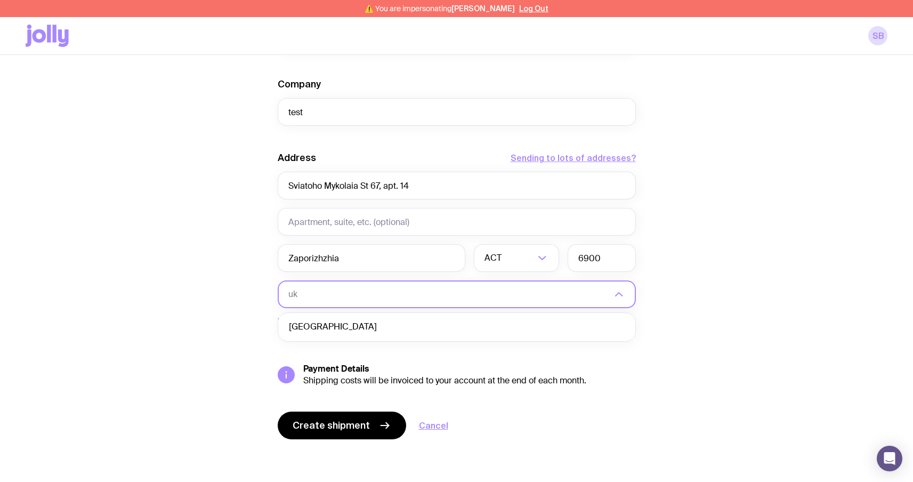
click at [398, 329] on li "[GEOGRAPHIC_DATA]" at bounding box center [456, 327] width 357 height 23
type input "uk"
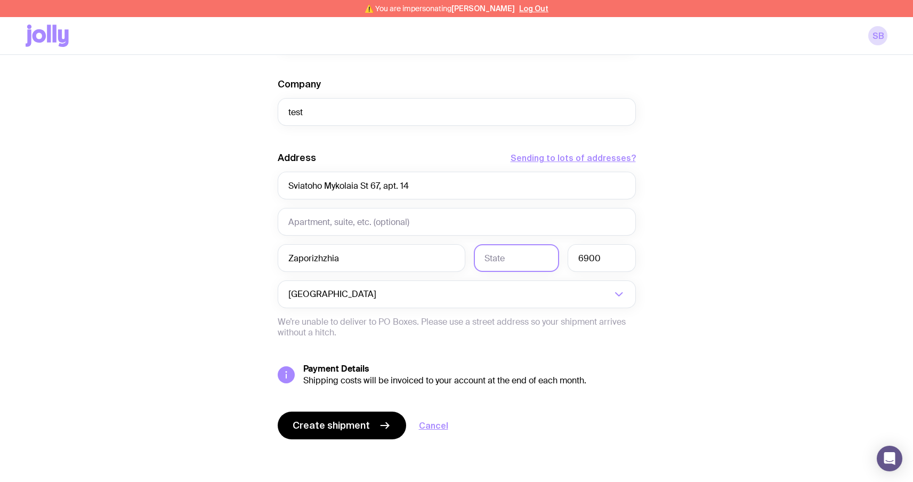
click at [522, 256] on input "text" at bounding box center [516, 258] width 85 height 28
paste input "Zaporiz'ka oblast"
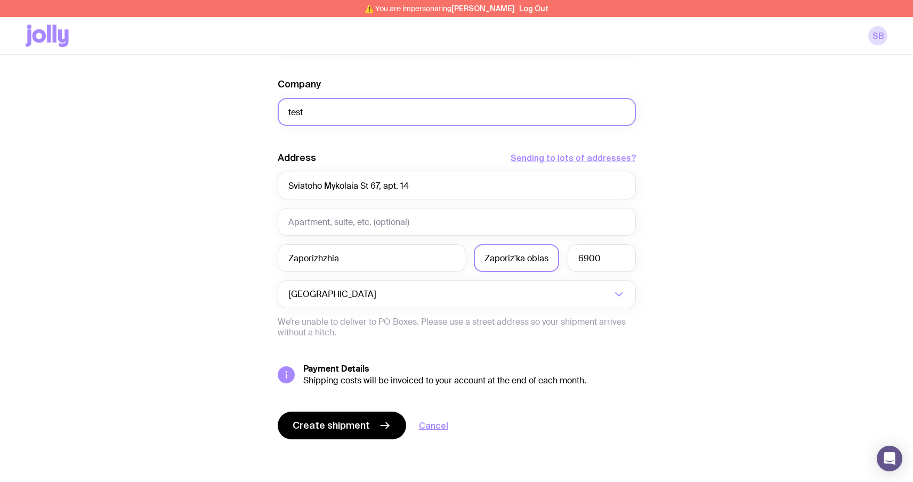
scroll to position [0, 2]
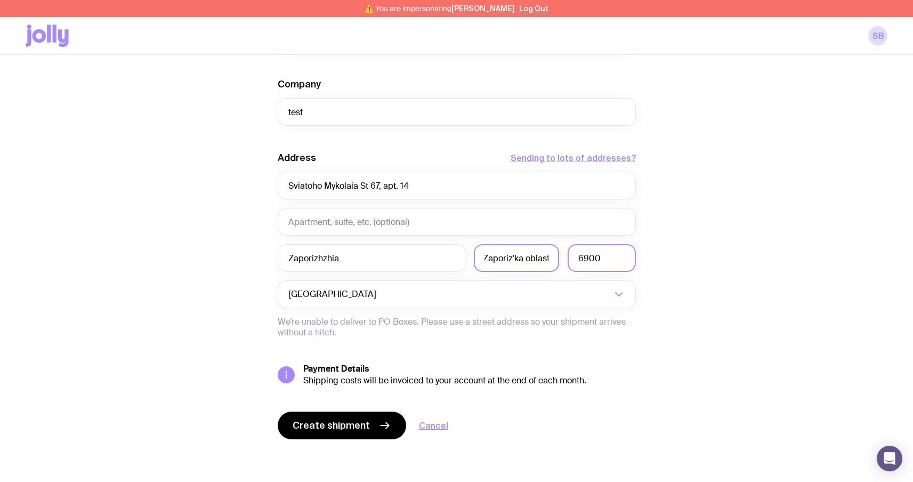
type input "Zaporiz'ka oblast"
click at [603, 253] on input "6900" at bounding box center [602, 258] width 68 height 28
type input "69000"
click at [738, 236] on div "Create shipment Shipment details 1 Handmade Gold Tuna 54 First Name [PERSON_NAM…" at bounding box center [457, 76] width 862 height 811
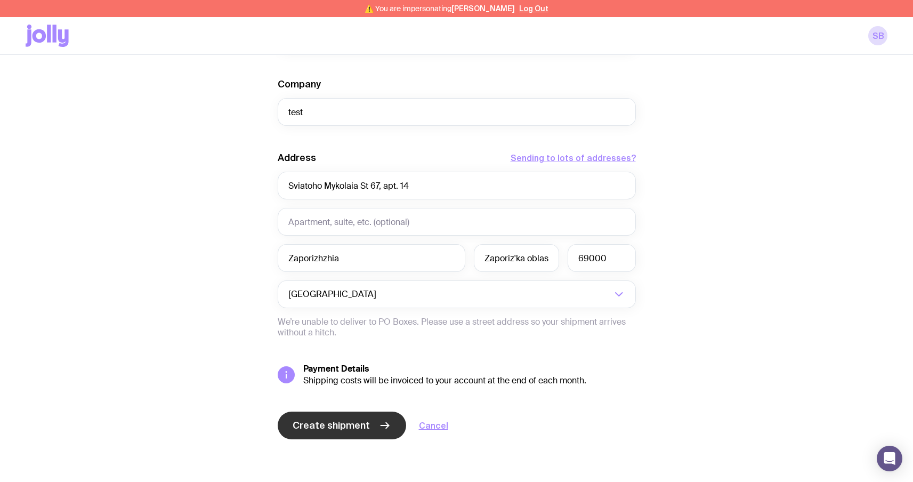
click at [349, 426] on span "Create shipment" at bounding box center [331, 425] width 77 height 13
